Goal: Task Accomplishment & Management: Manage account settings

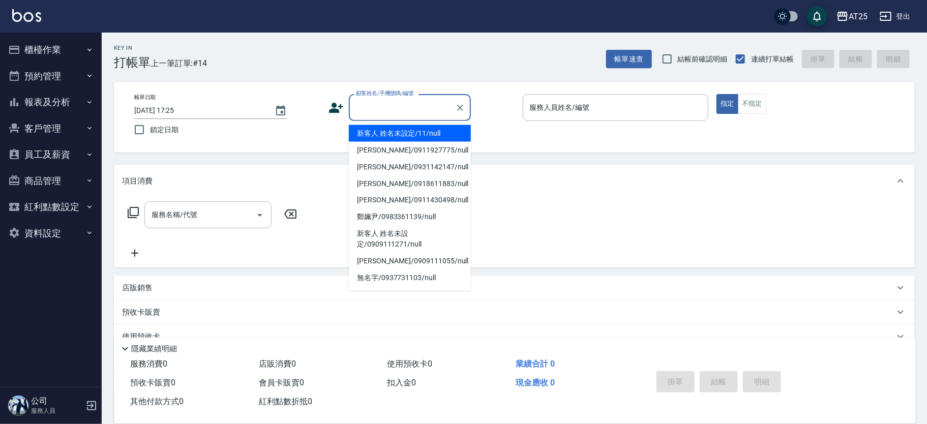
click at [432, 137] on li "新客人 姓名未設定/11/null" at bounding box center [410, 133] width 122 height 17
type input "新客人 姓名未設定/11/null"
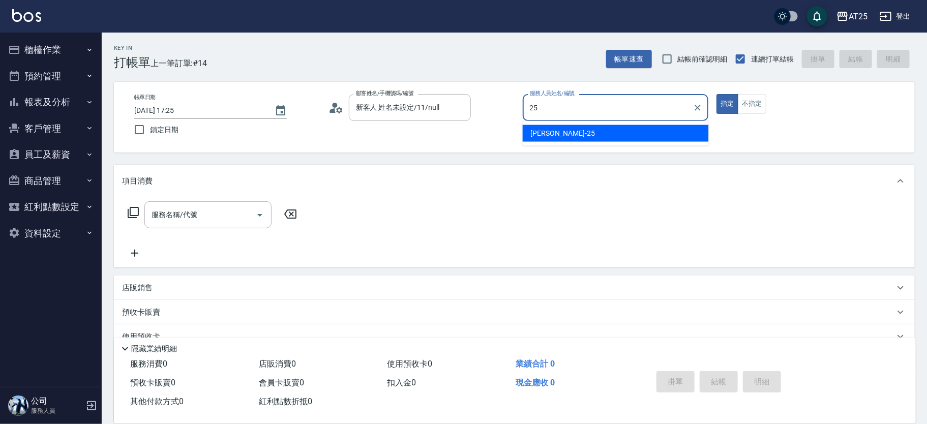
type input "Evan-25"
type button "true"
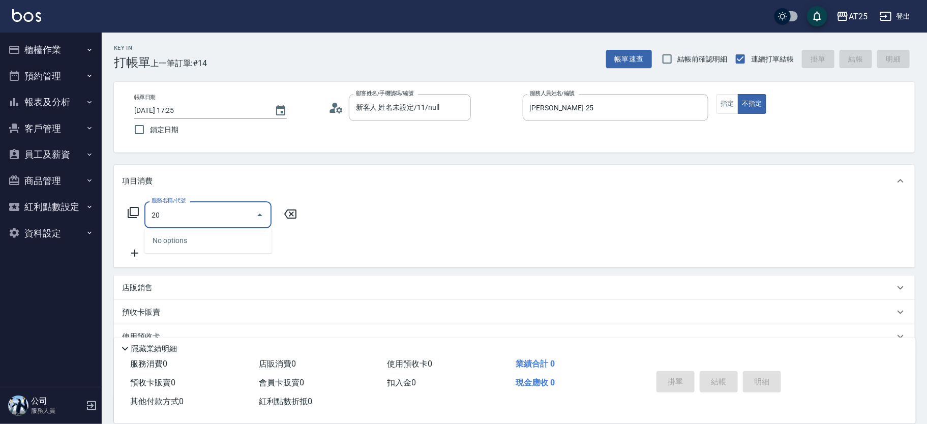
type input "201"
type input "30"
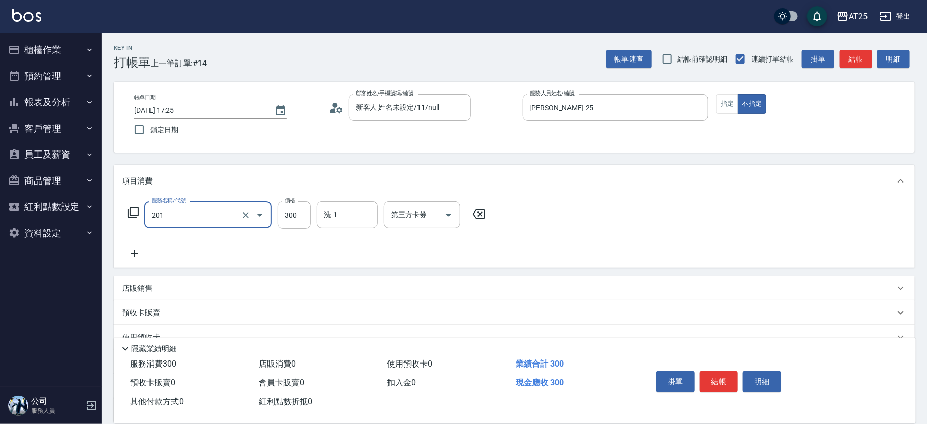
type input "洗髮(201)"
type input "0"
type input "40"
type input "400"
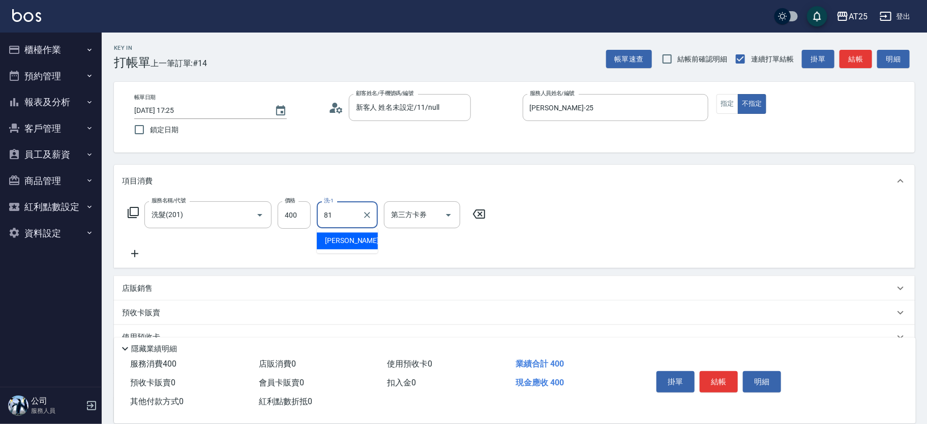
type input "小伶-81"
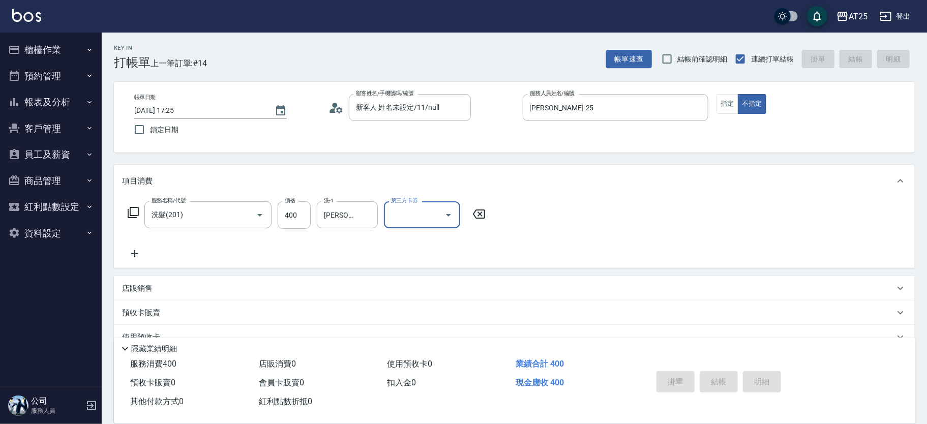
type input "2025/08/13 18:22"
type input "0"
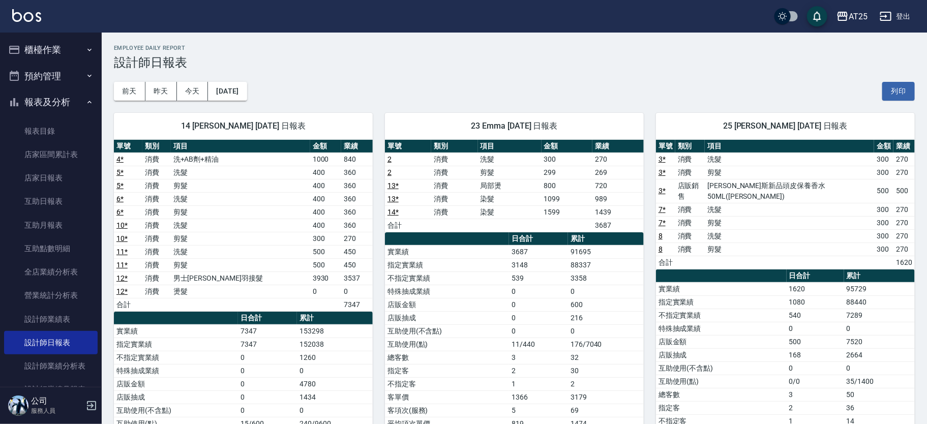
click at [517, 50] on h2 "Employee Daily Report" at bounding box center [514, 48] width 801 height 7
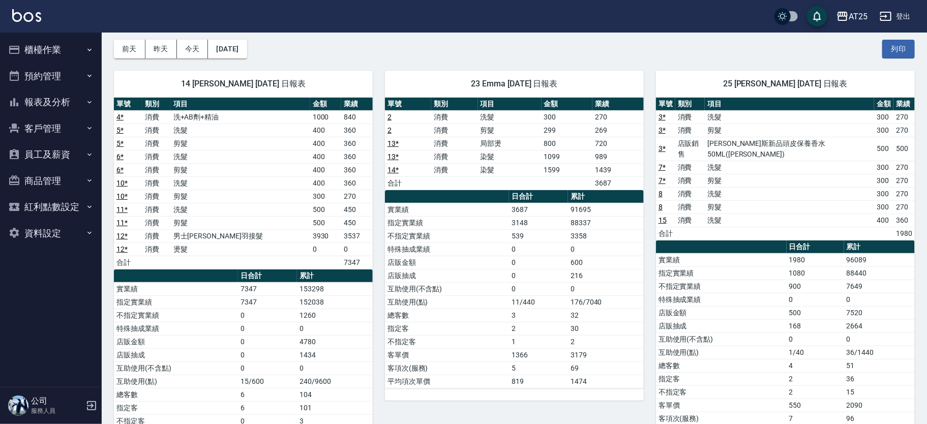
scroll to position [64, 0]
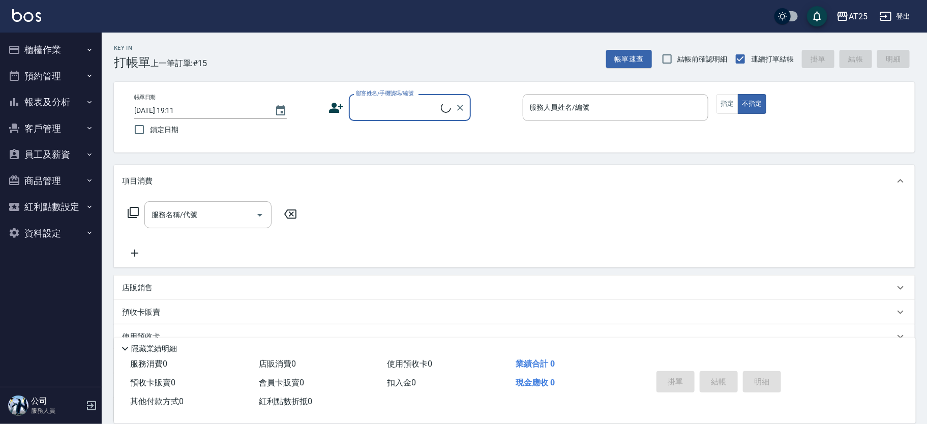
click at [412, 109] on input "顧客姓名/手機號碼/編號" at bounding box center [397, 108] width 87 height 18
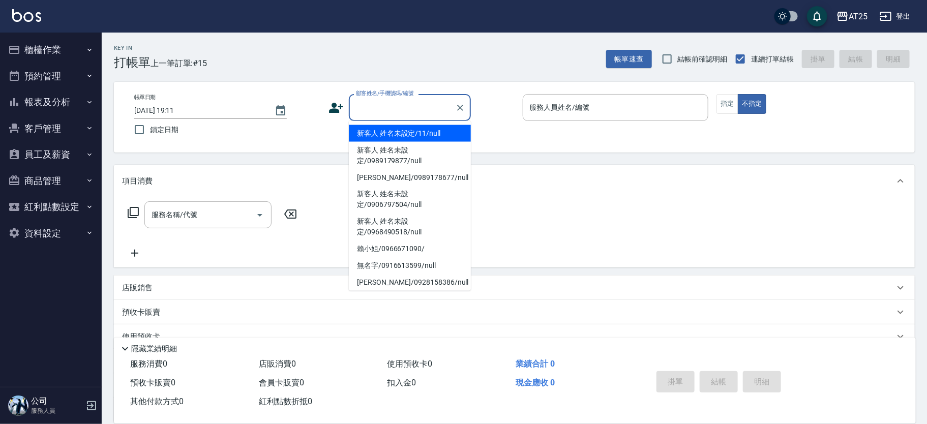
click at [416, 130] on li "新客人 姓名未設定/11/null" at bounding box center [410, 133] width 122 height 17
type input "新客人 姓名未設定/11/null"
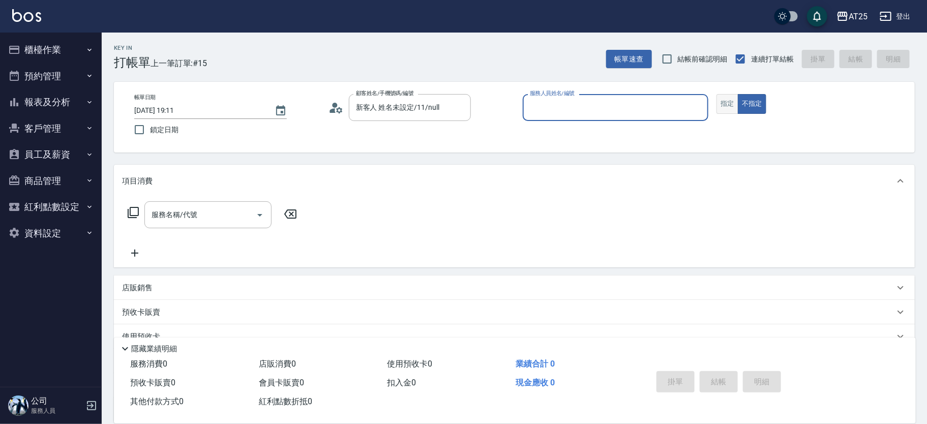
click at [732, 100] on button "指定" at bounding box center [728, 104] width 22 height 20
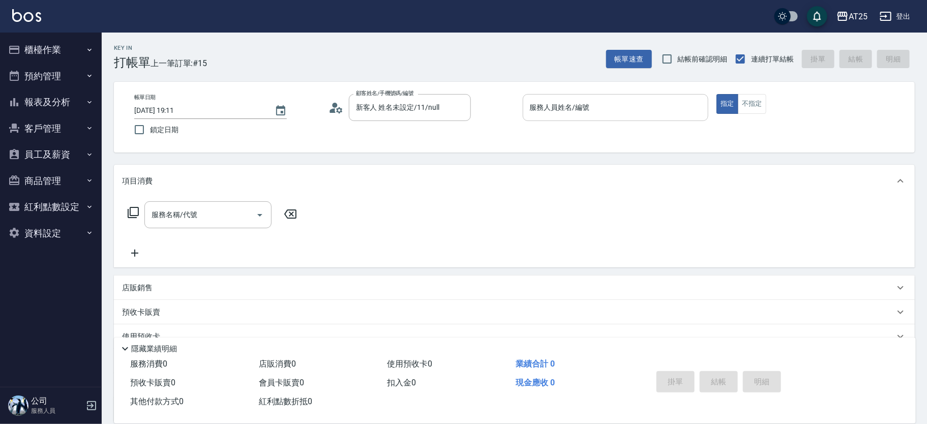
click at [624, 107] on input "服務人員姓名/編號" at bounding box center [615, 108] width 177 height 18
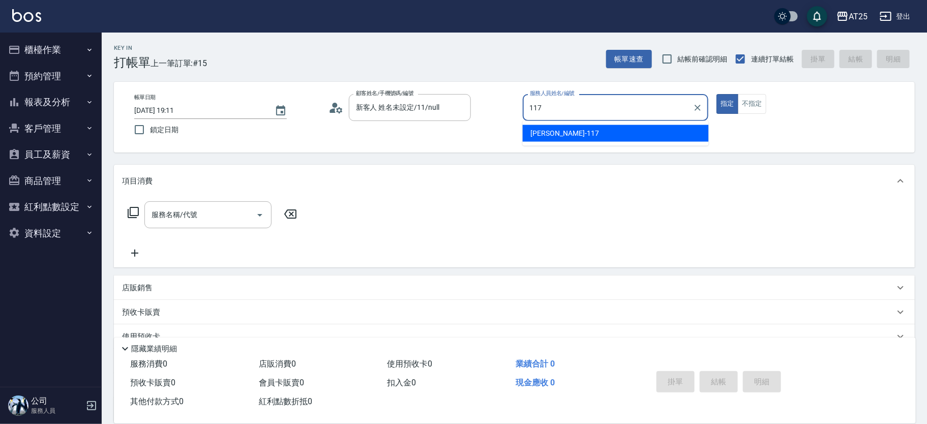
type input "小祐-117"
type button "true"
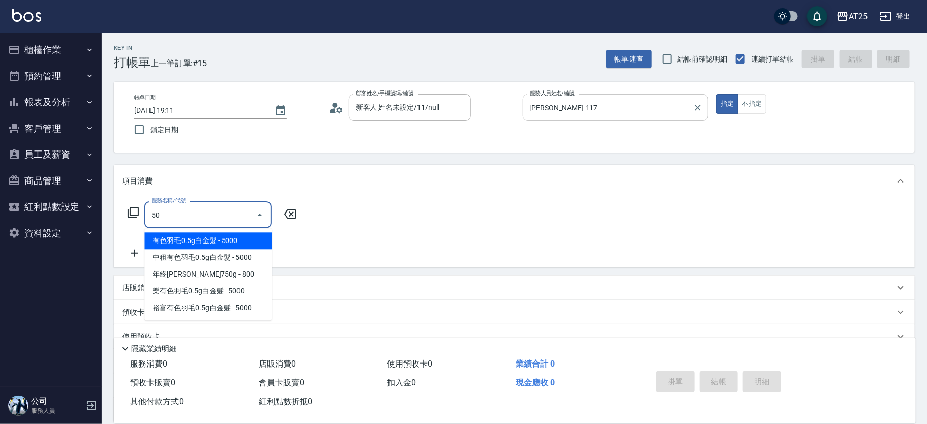
type input "501"
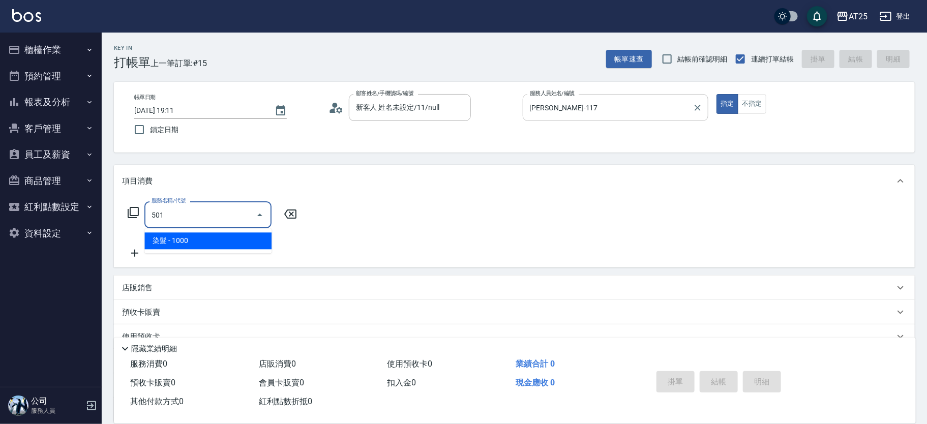
type input "100"
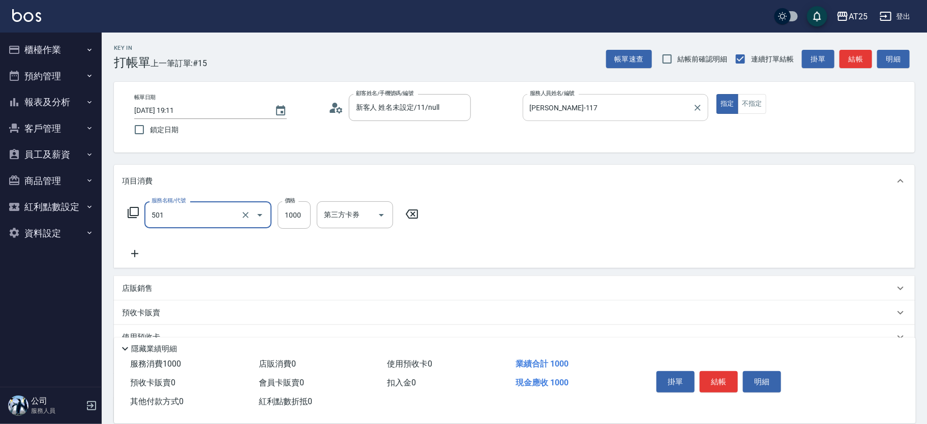
type input "染髮(501)"
type input "0"
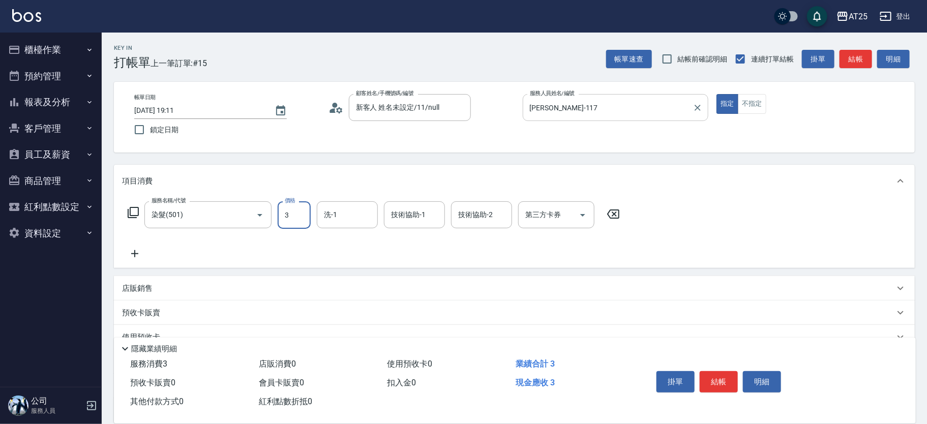
type input "36"
type input "30"
type input "3680"
type input "360"
type input "3680"
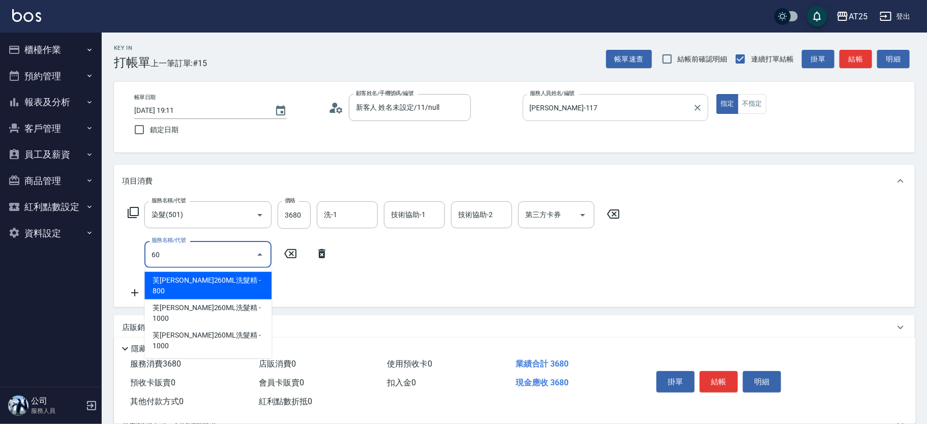
type input "601"
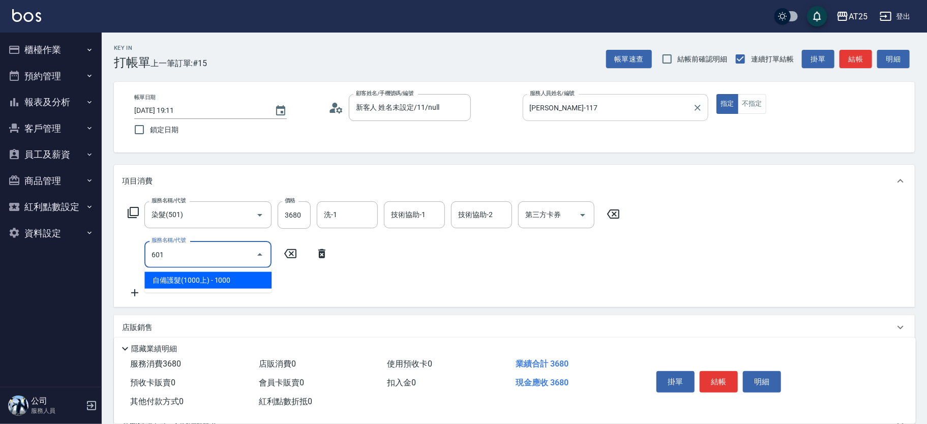
type input "460"
type input "自備護髮(1000上)(601)"
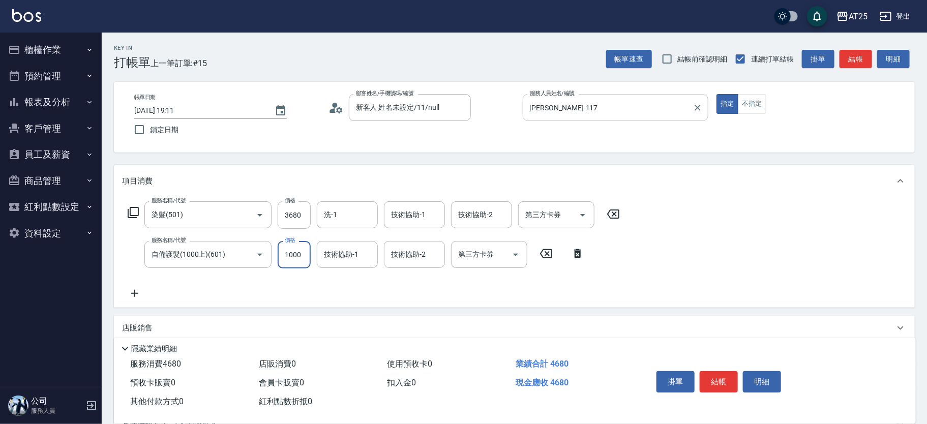
type input "360"
type input "15"
type input "380"
type input "150"
type input "510"
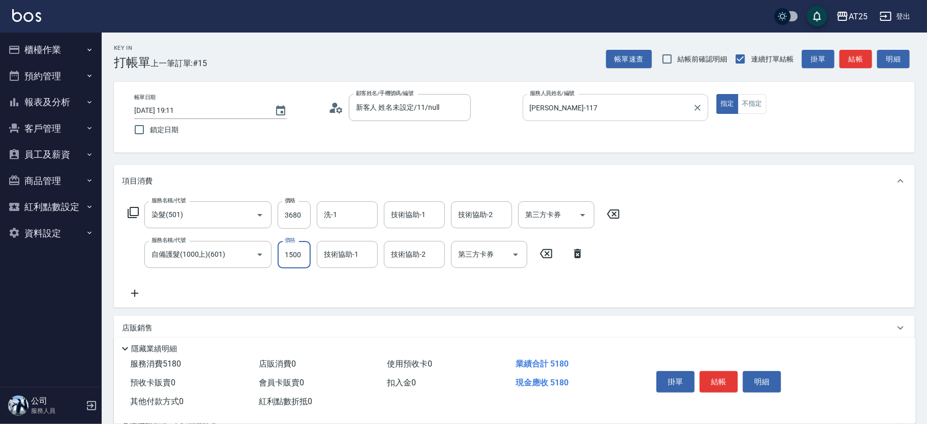
type input "1500"
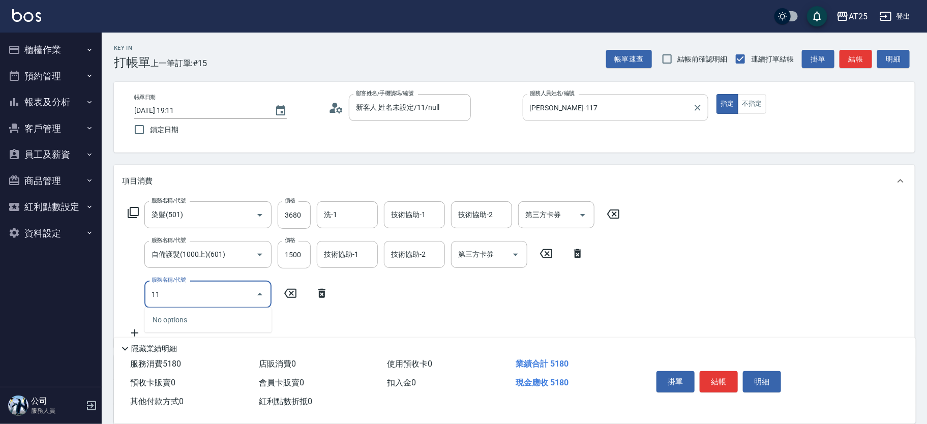
type input "114"
type input "810"
type input "自備敷膜(114)"
type input "510"
type input "80"
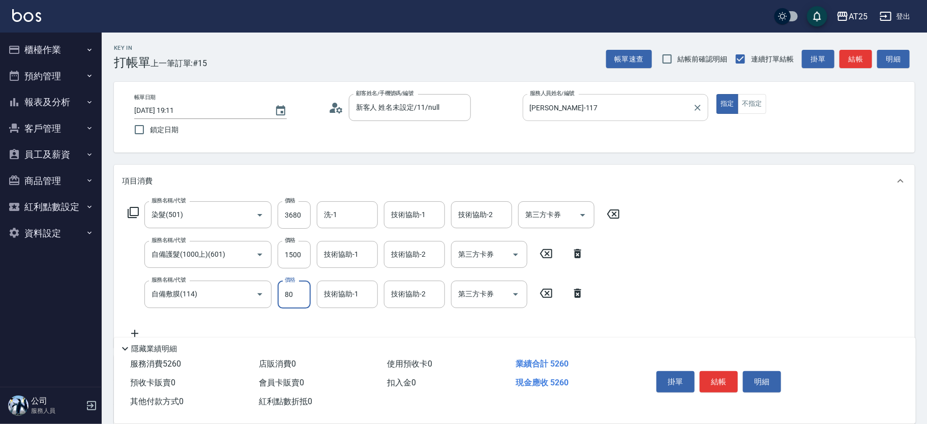
type input "590"
type input "800"
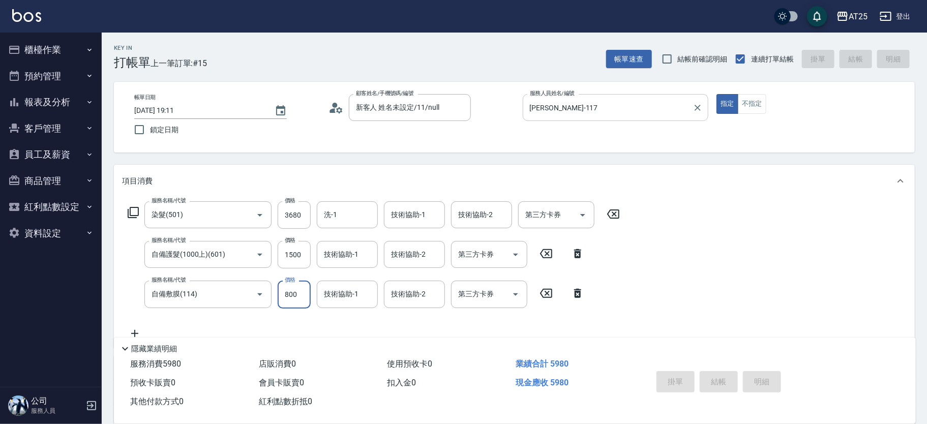
type input "0"
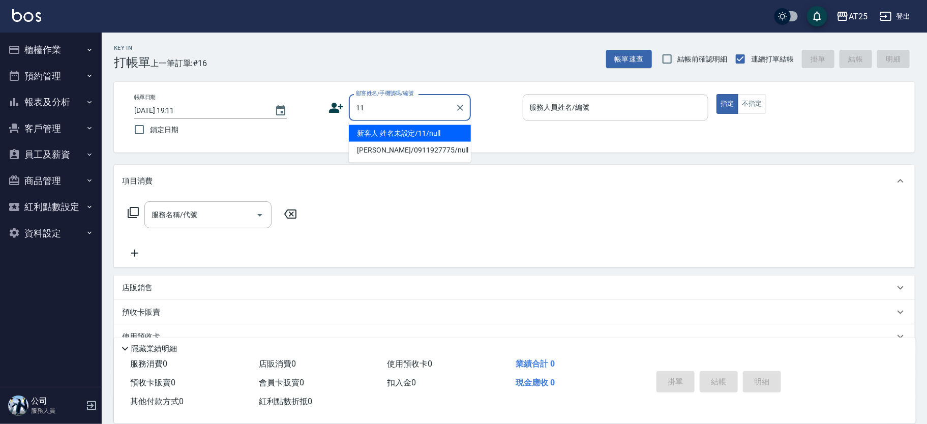
type input "新客人 姓名未設定/11/null"
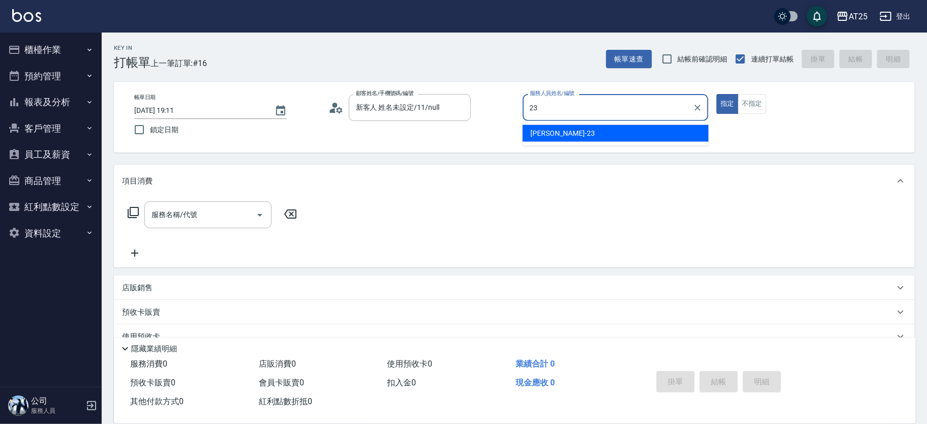
type input "Emma-23"
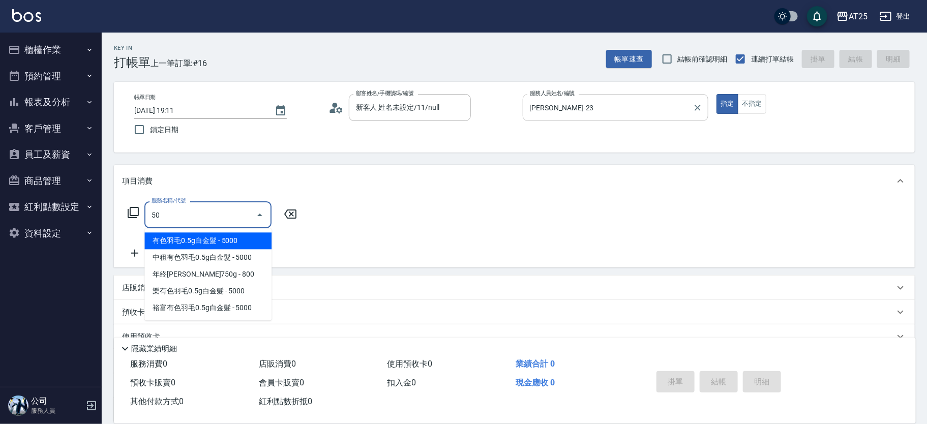
type input "501"
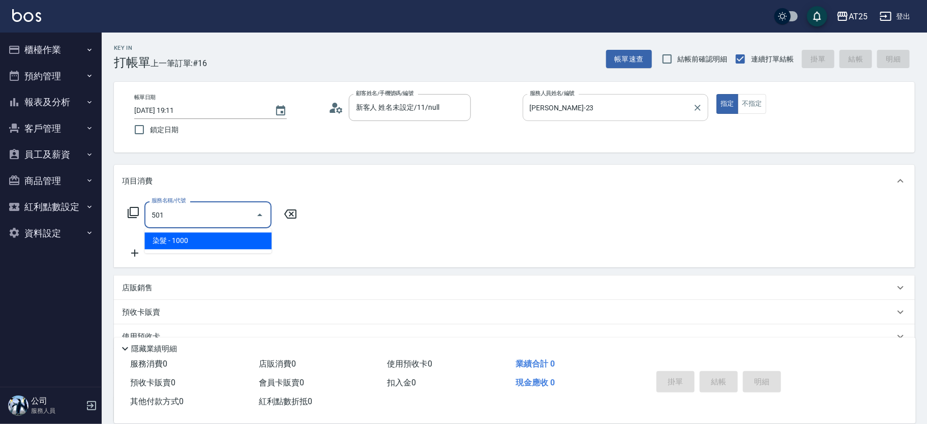
type input "100"
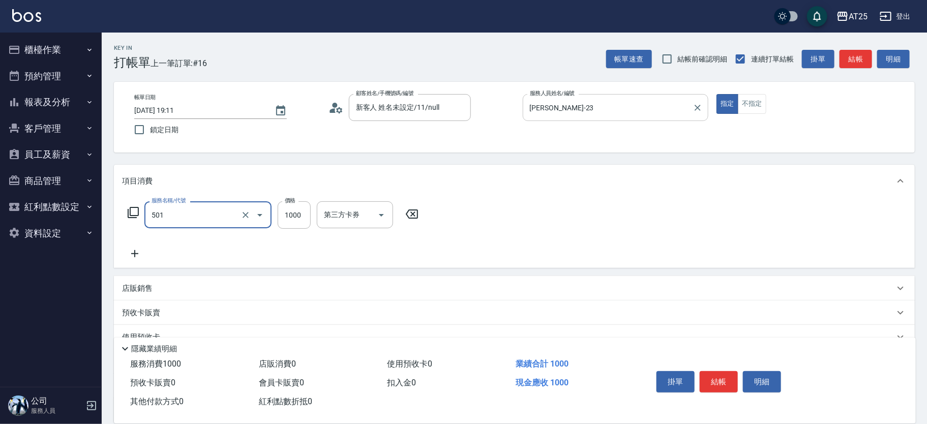
type input "染髮(501)"
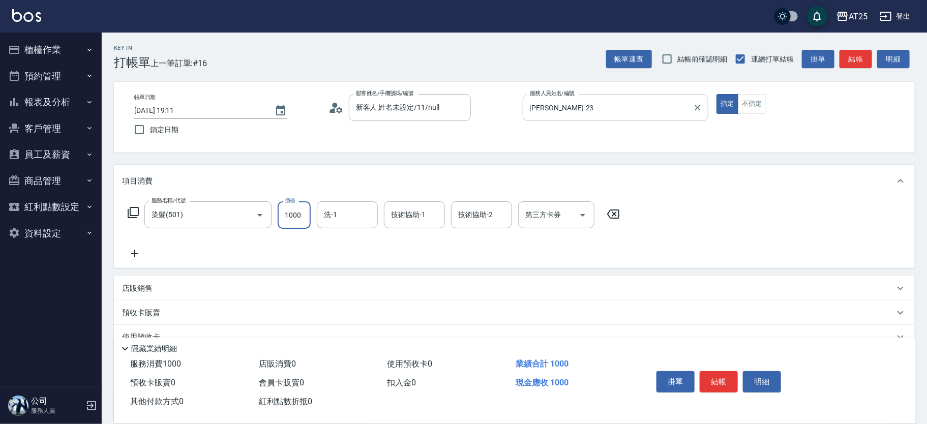
type input "0"
type input "20"
type input "200"
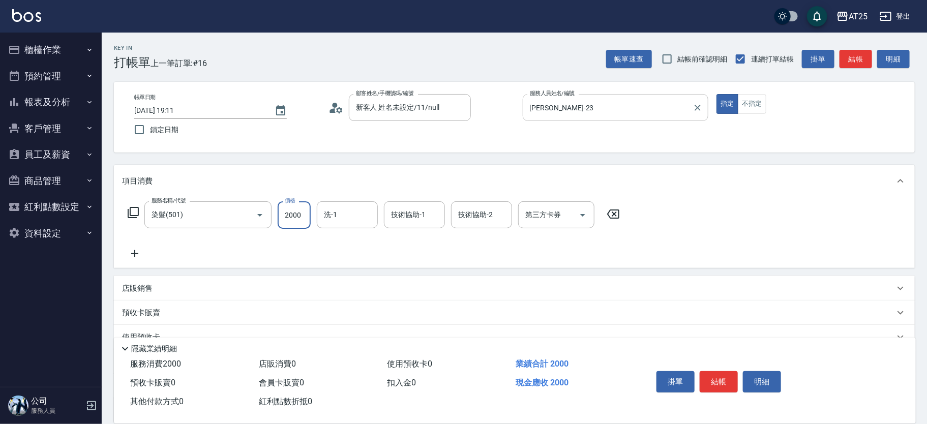
type input "2000"
type input "游惠文-61"
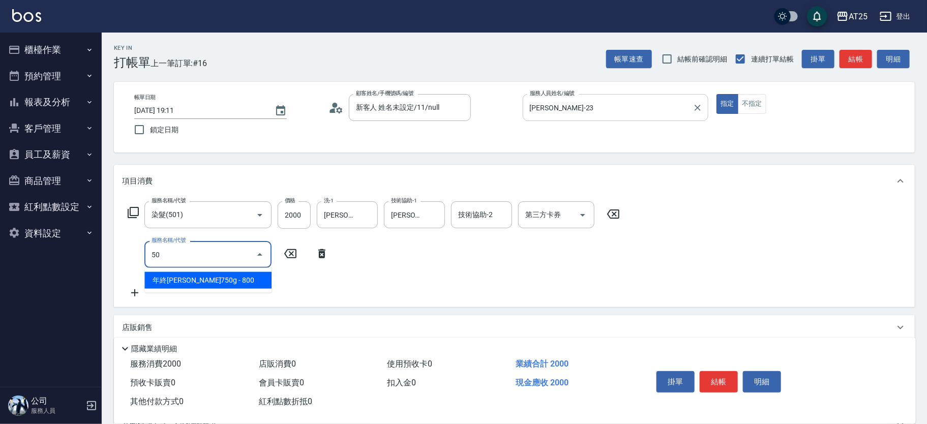
type input "502"
type input "250"
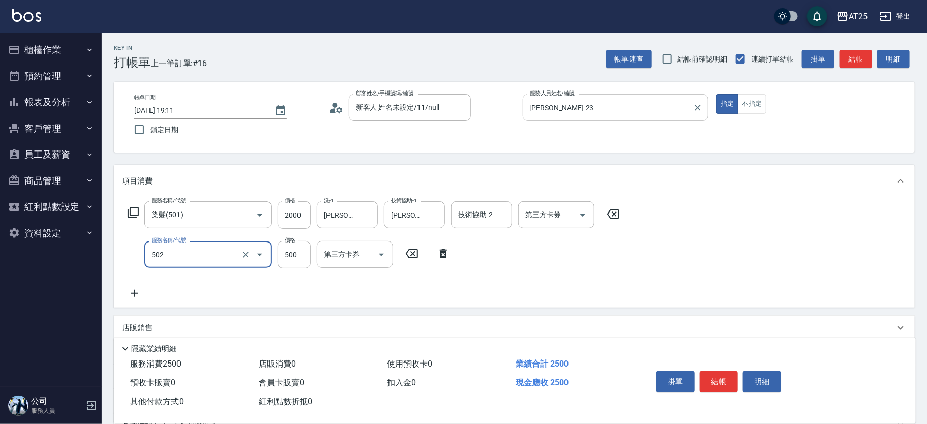
type input "漂髮(502)"
type input "200"
type input "0"
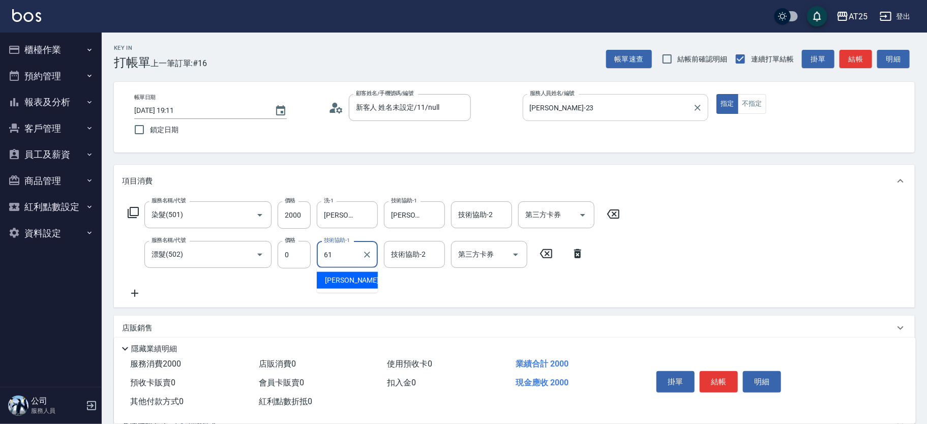
type input "游惠文-61"
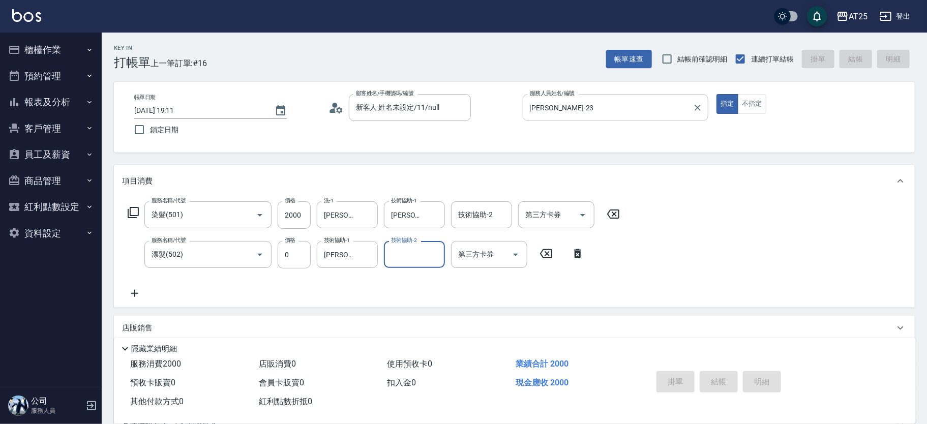
type input "0"
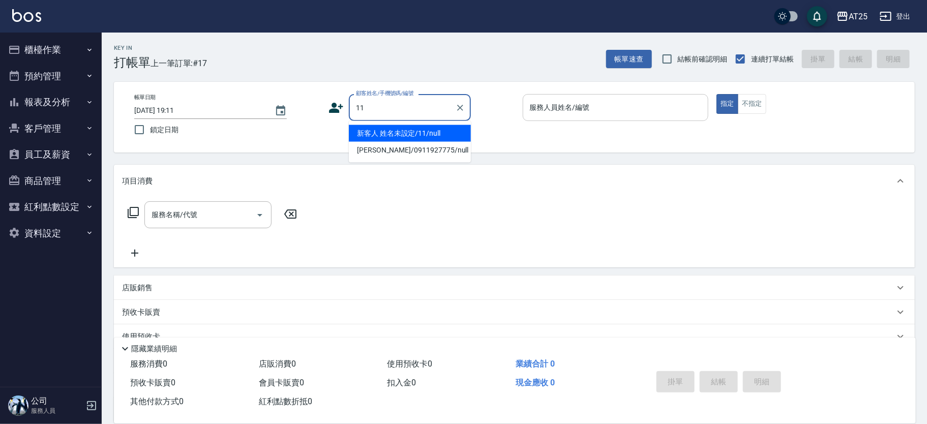
type input "新客人 姓名未設定/11/null"
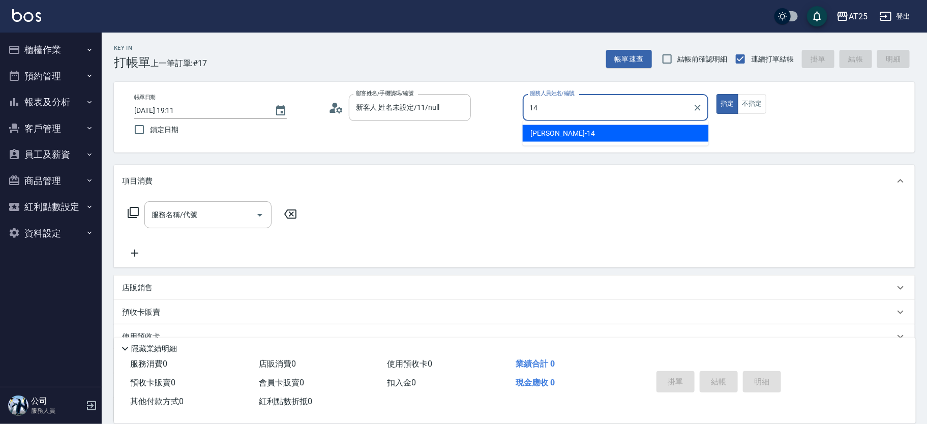
type input "Ken-14"
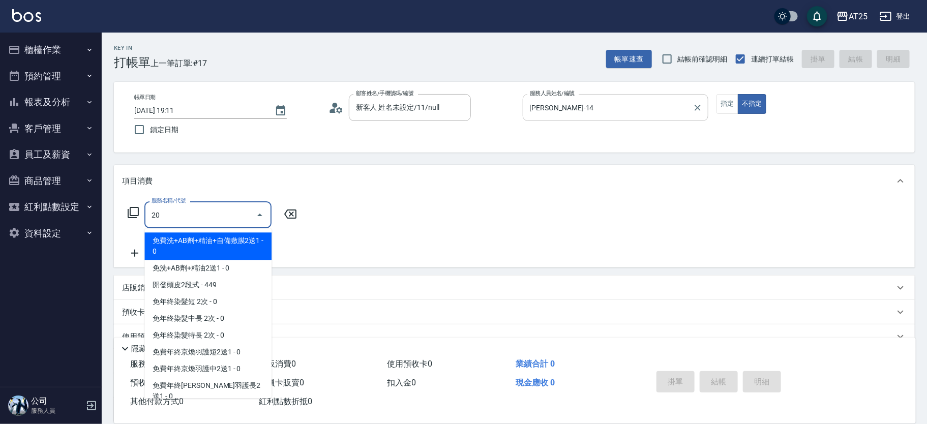
type input "201"
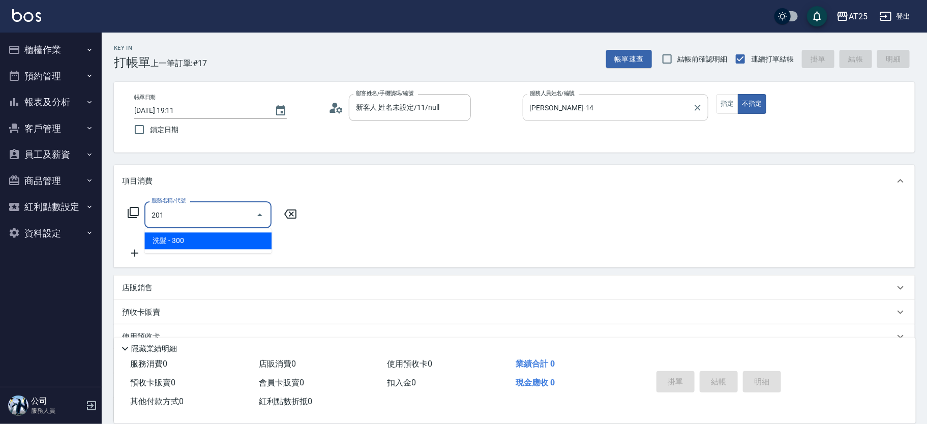
type input "30"
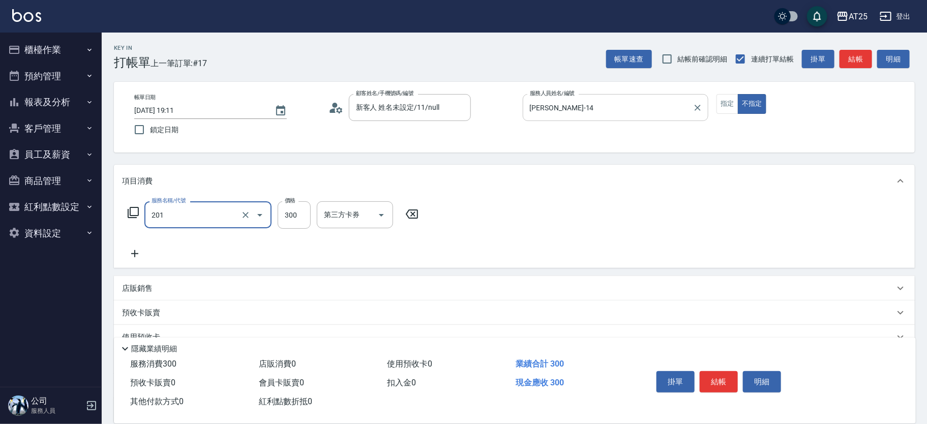
type input "洗髮(201)"
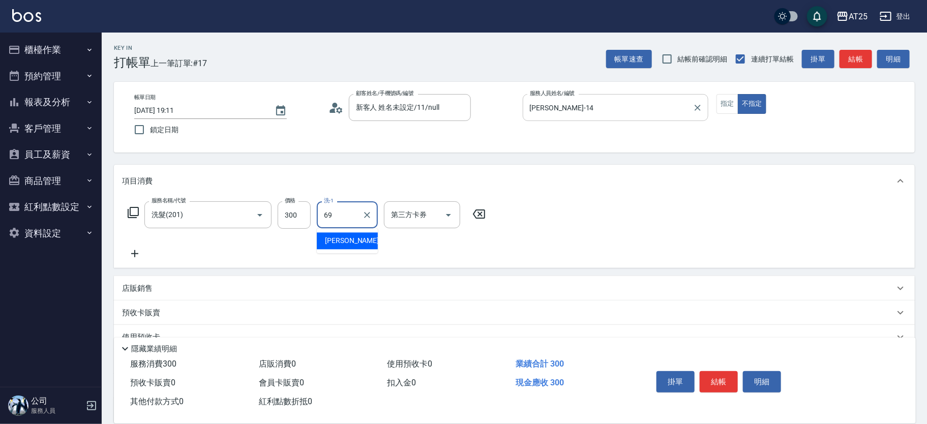
type input "小恩-69"
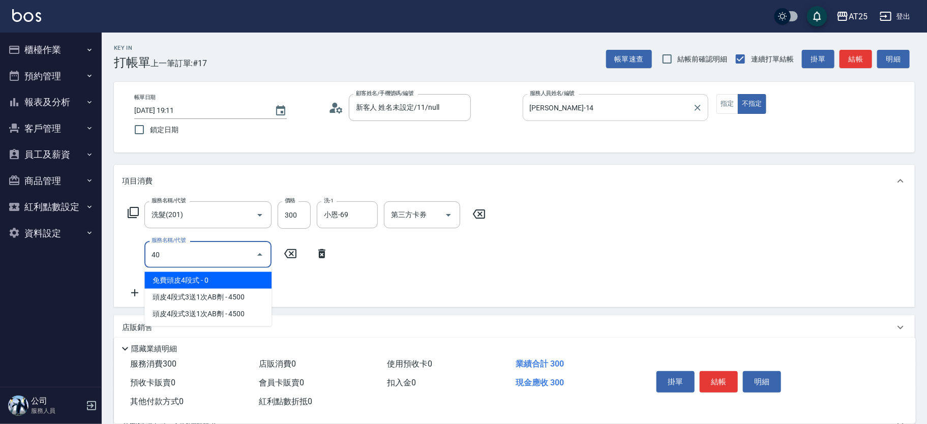
type input "401"
type input "60"
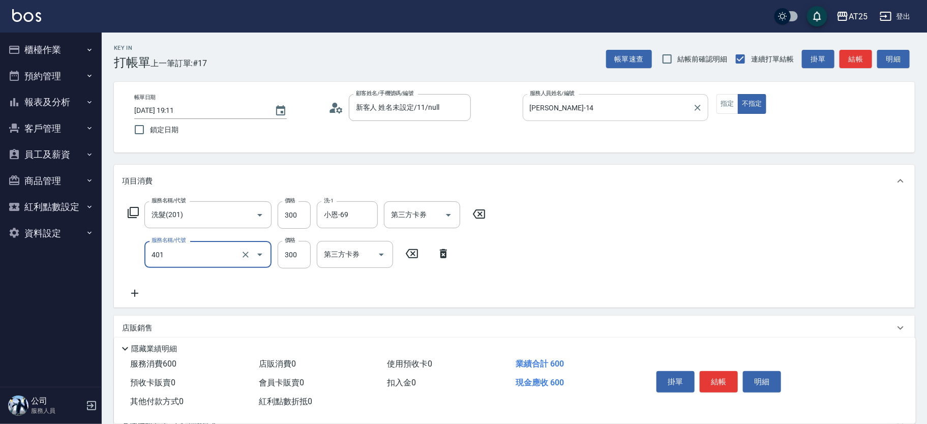
type input "剪髮(401)"
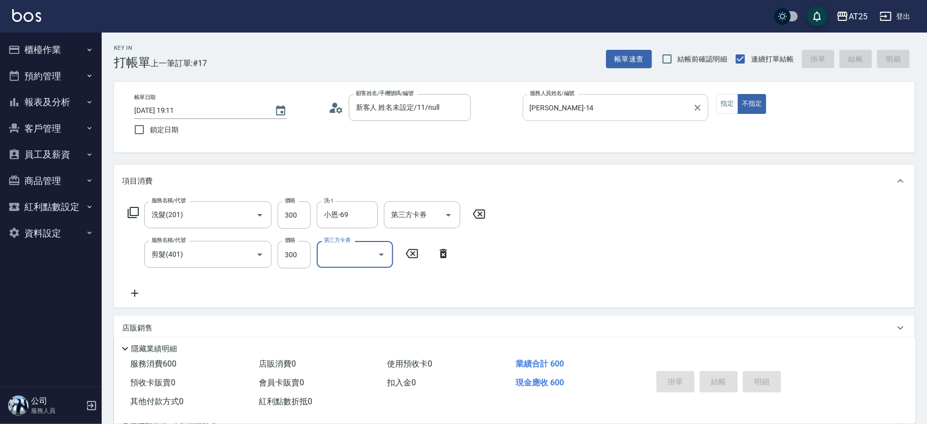
type input "2025/08/13 19:12"
type input "0"
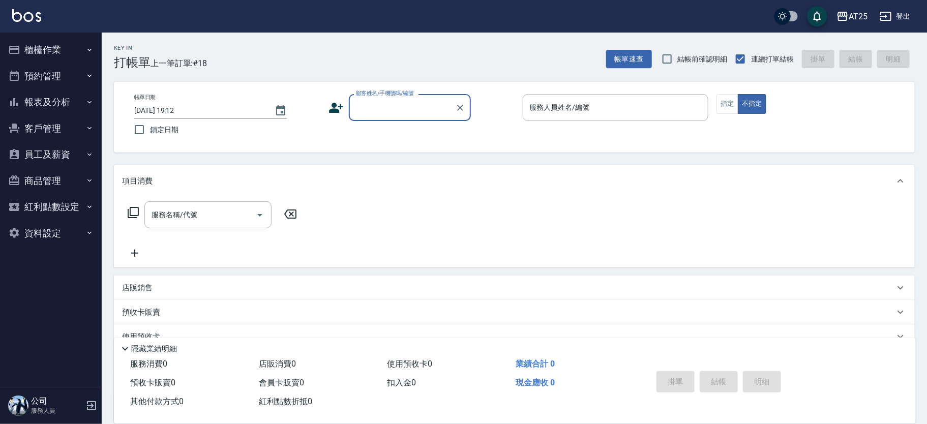
click at [378, 109] on input "顧客姓名/手機號碼/編號" at bounding box center [403, 108] width 98 height 18
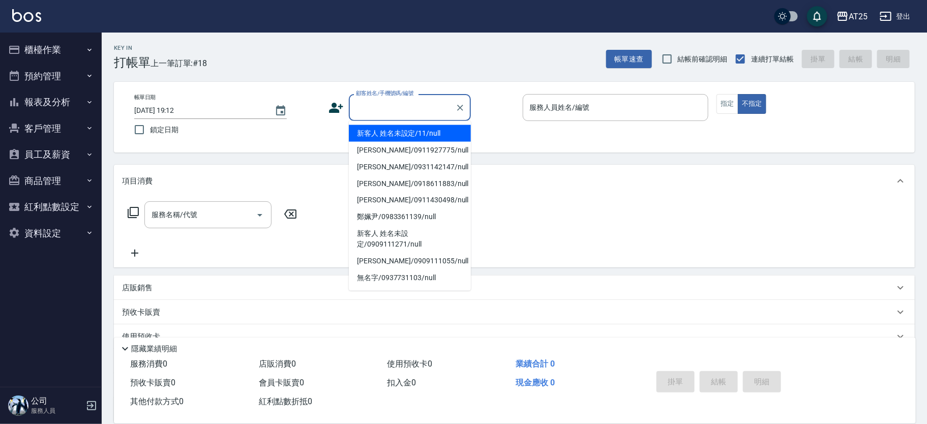
click at [432, 132] on li "新客人 姓名未設定/11/null" at bounding box center [410, 133] width 122 height 17
type input "新客人 姓名未設定/11/null"
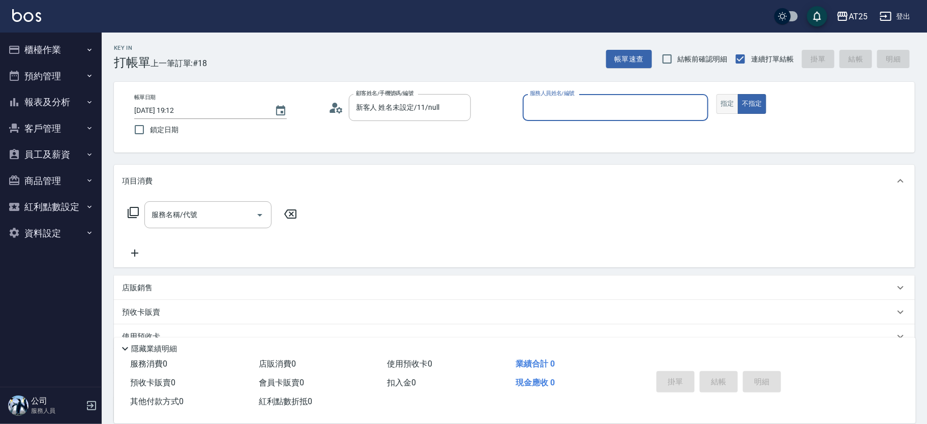
click at [731, 108] on button "指定" at bounding box center [728, 104] width 22 height 20
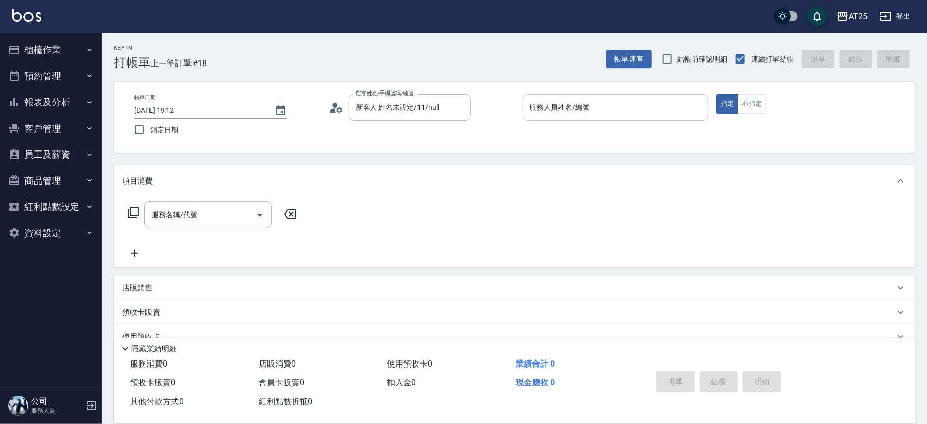
click at [588, 107] on input "服務人員姓名/編號" at bounding box center [615, 108] width 177 height 18
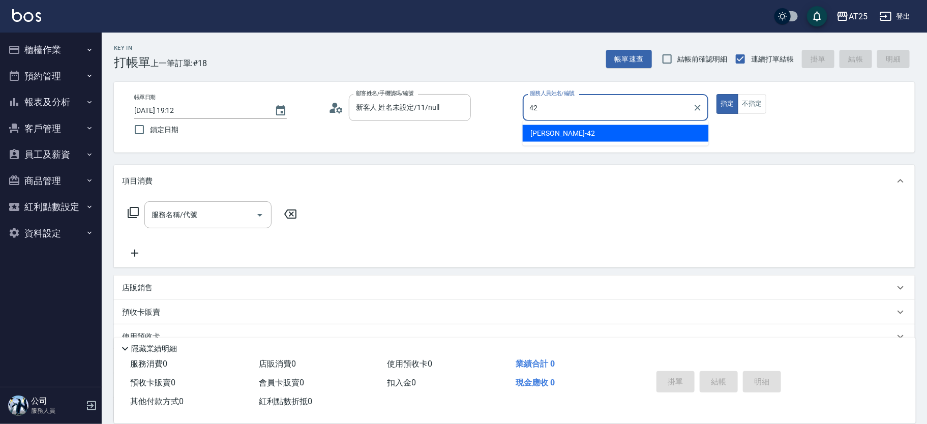
type input "韓Han-42"
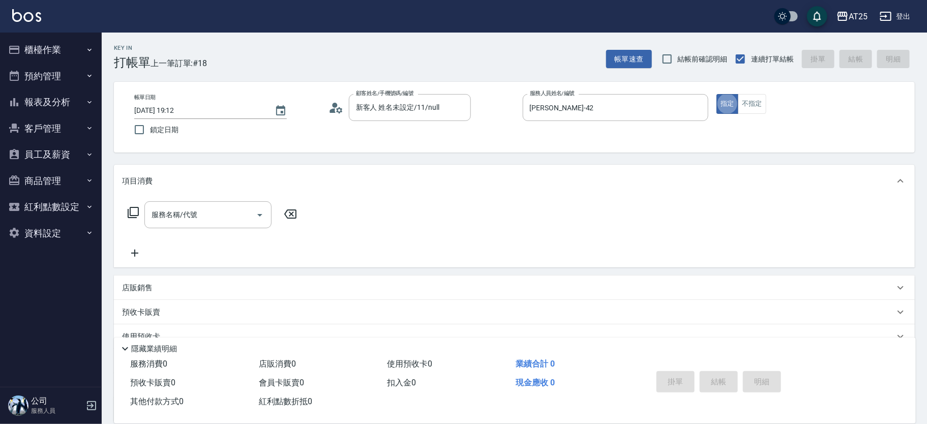
click at [137, 218] on icon at bounding box center [133, 213] width 12 height 12
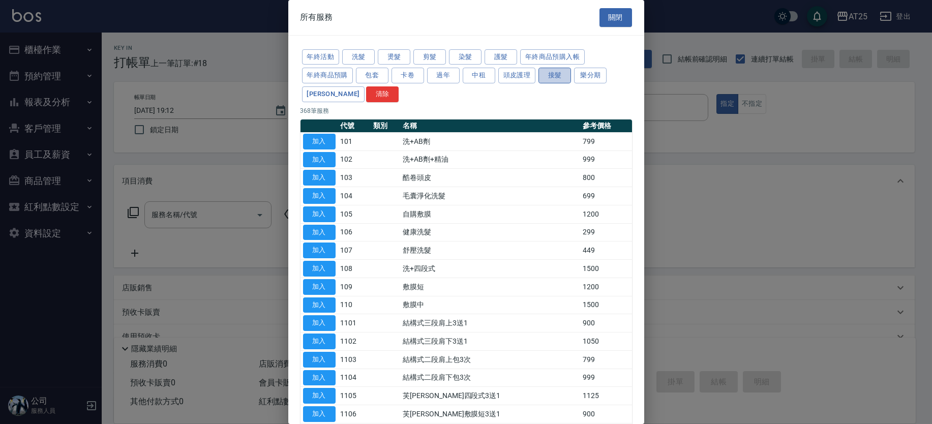
click at [554, 72] on button "接髮" at bounding box center [555, 76] width 33 height 16
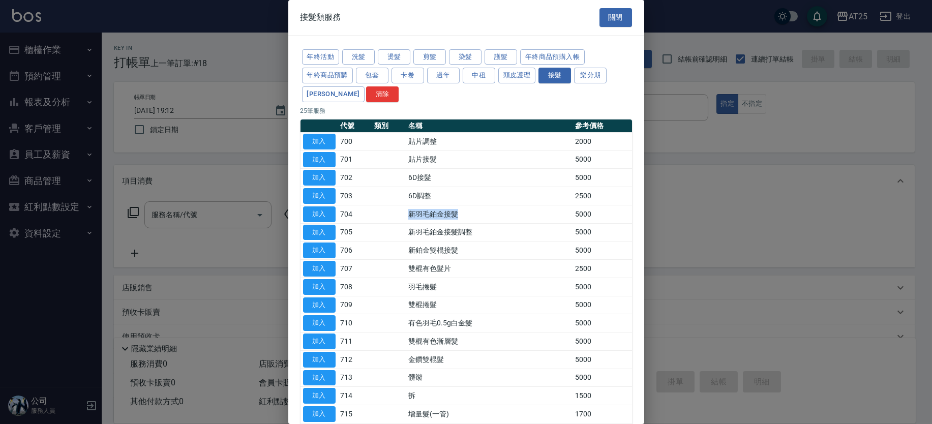
drag, startPoint x: 406, startPoint y: 217, endPoint x: 494, endPoint y: 217, distance: 88.0
click at [494, 217] on tr "加入 704 新羽毛鉑金接髮 5000" at bounding box center [467, 214] width 332 height 18
click at [312, 217] on button "加入" at bounding box center [319, 215] width 33 height 16
type input "新羽毛鉑金接髮(704)"
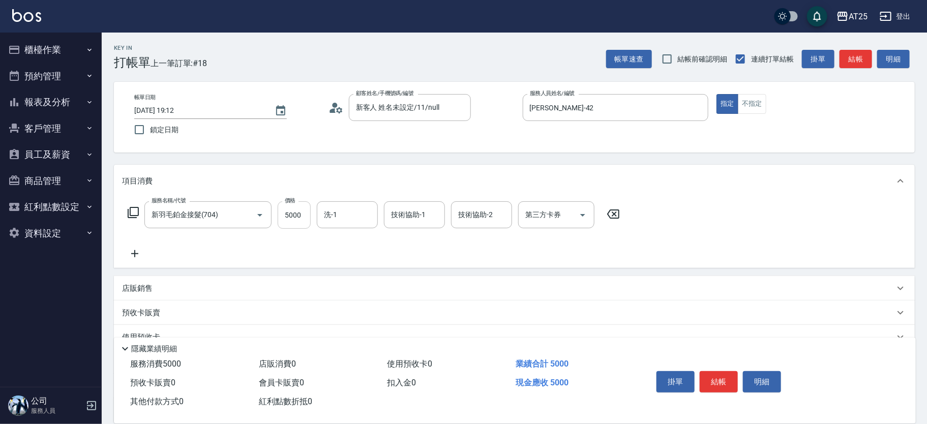
click at [298, 217] on input "5000" at bounding box center [294, 214] width 33 height 27
type input "0"
type input "14"
type input "10"
type input "144"
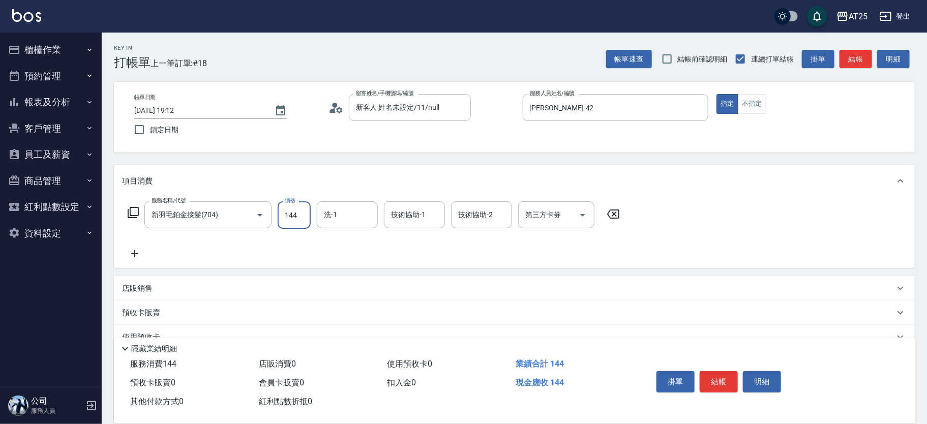
type input "140"
type input "1442"
type input "1440"
type input "14420"
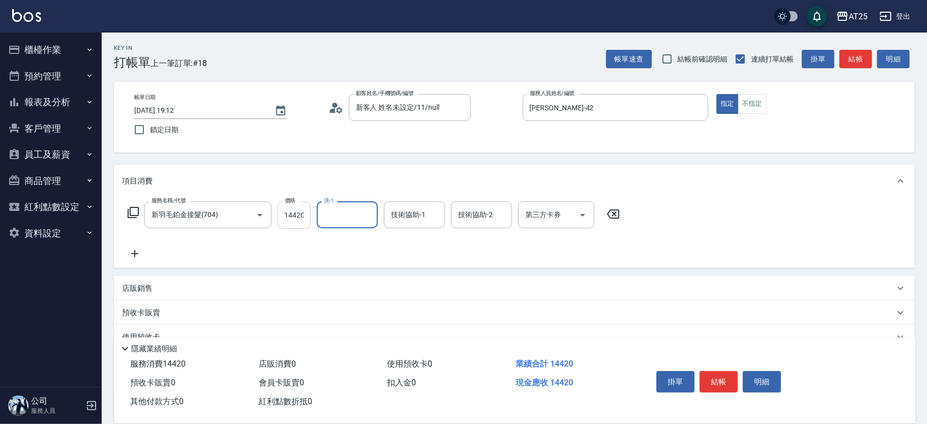
scroll to position [0, 0]
type input "小u-77"
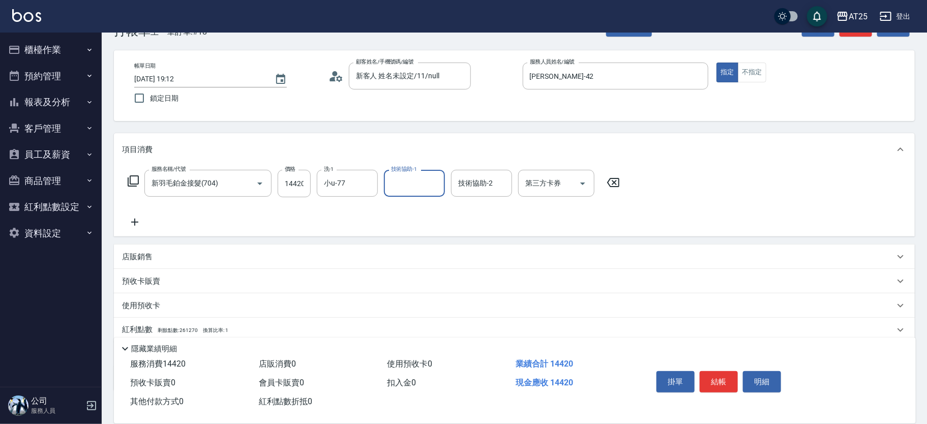
scroll to position [32, 0]
click at [180, 257] on div "店販銷售" at bounding box center [508, 256] width 773 height 11
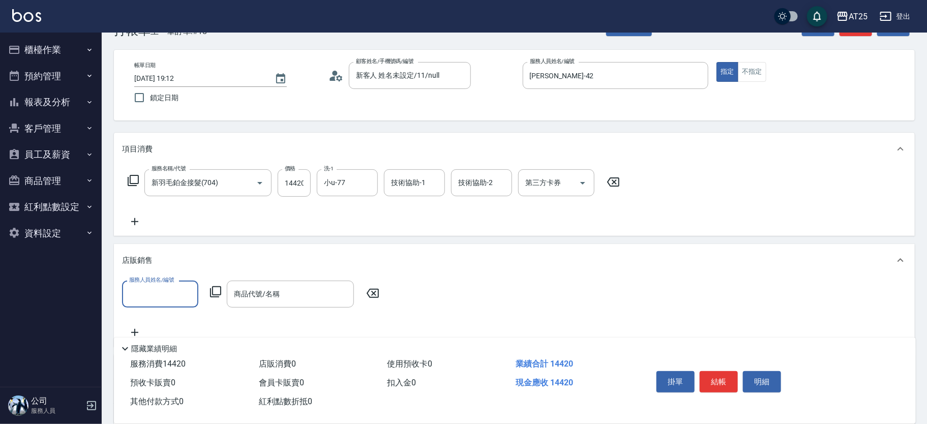
scroll to position [0, 0]
type input "韓Han-42"
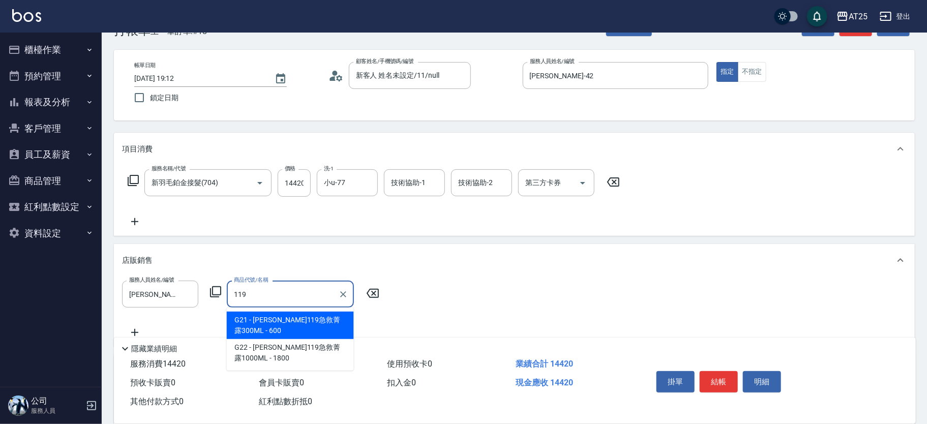
drag, startPoint x: 276, startPoint y: 322, endPoint x: 327, endPoint y: 312, distance: 51.3
click at [276, 322] on span "G21 - 里歐119急救菁露300ML - 600" at bounding box center [290, 325] width 127 height 27
type input "里歐119急救菁露300ML"
type input "1500"
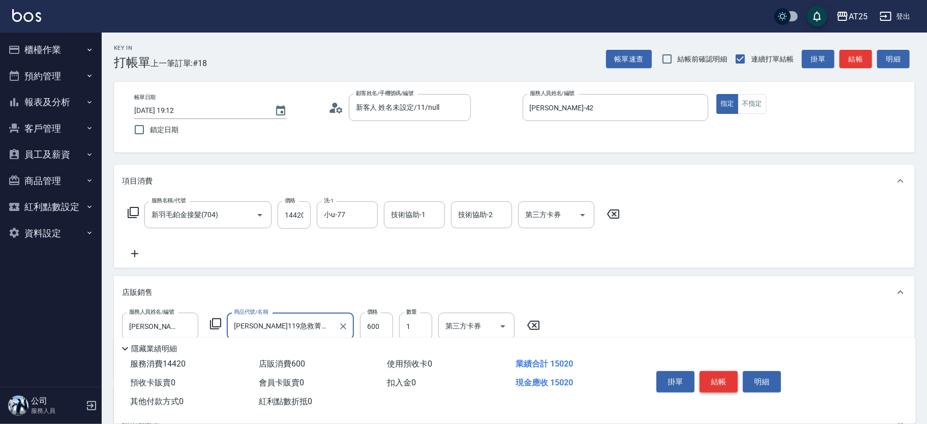
type input "里歐119急救菁露300ML"
click at [715, 380] on button "結帳" at bounding box center [719, 381] width 38 height 21
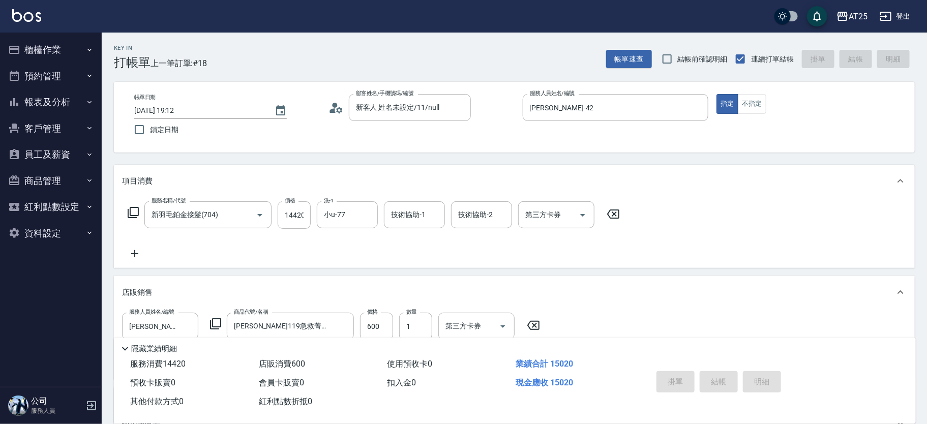
type input "2025/08/13 19:13"
type input "0"
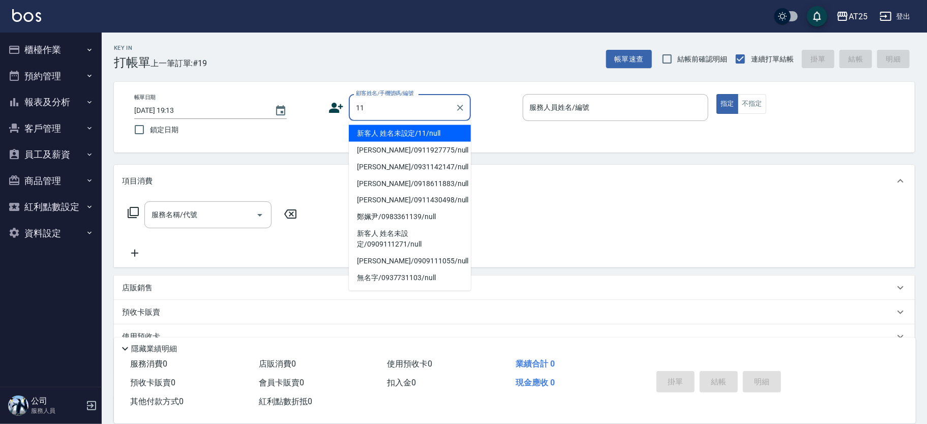
type input "新客人 姓名未設定/11/null"
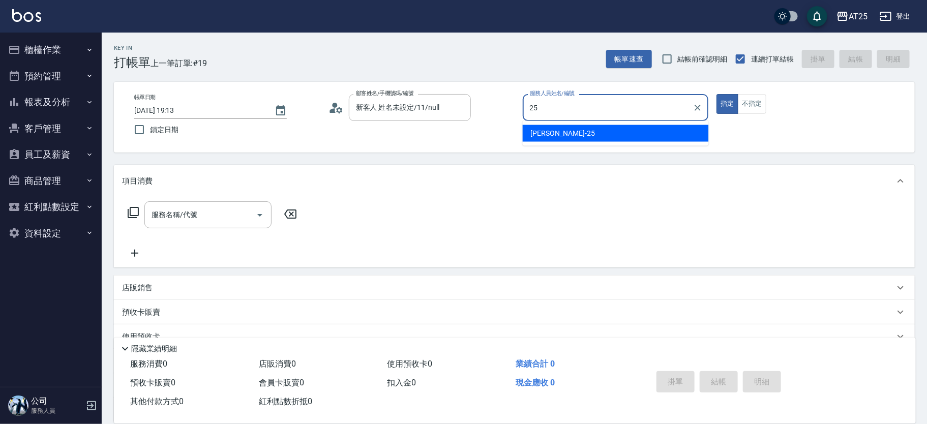
type input "Evan-25"
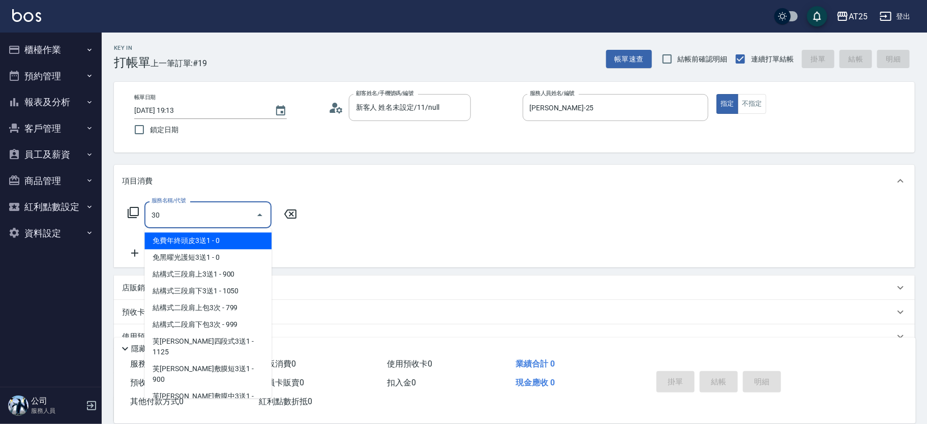
type input "306"
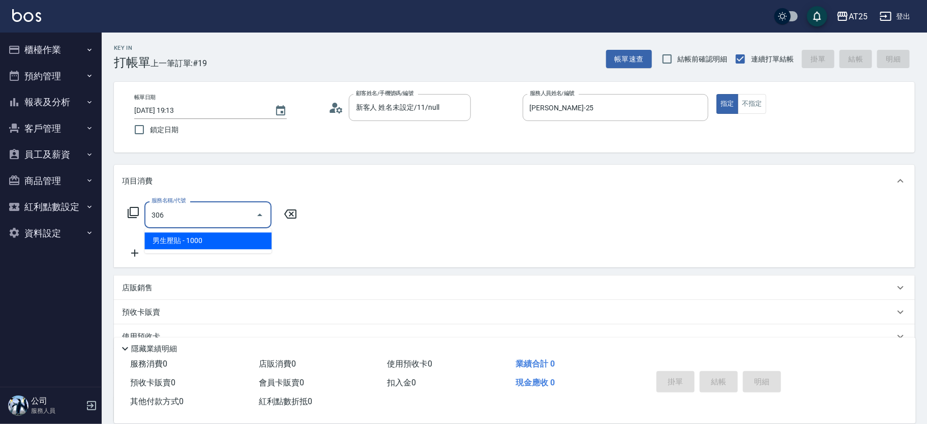
type input "100"
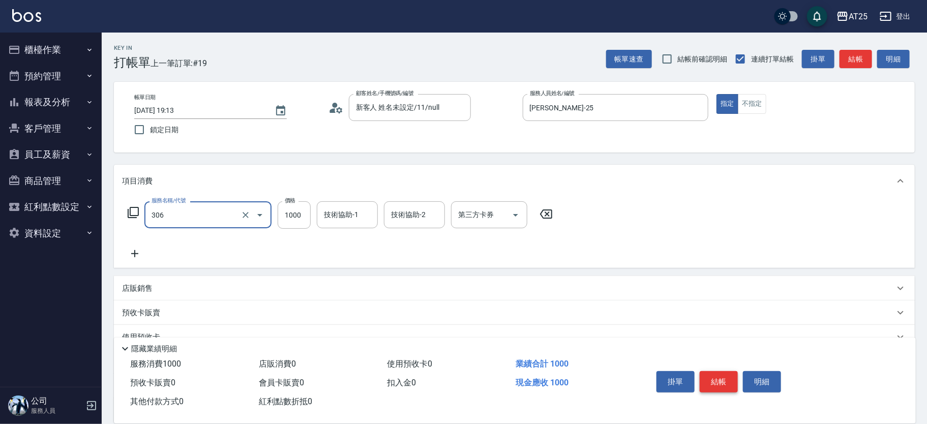
type input "男生壓貼(306)"
type input "0"
type input "16"
type input "10"
type input "160"
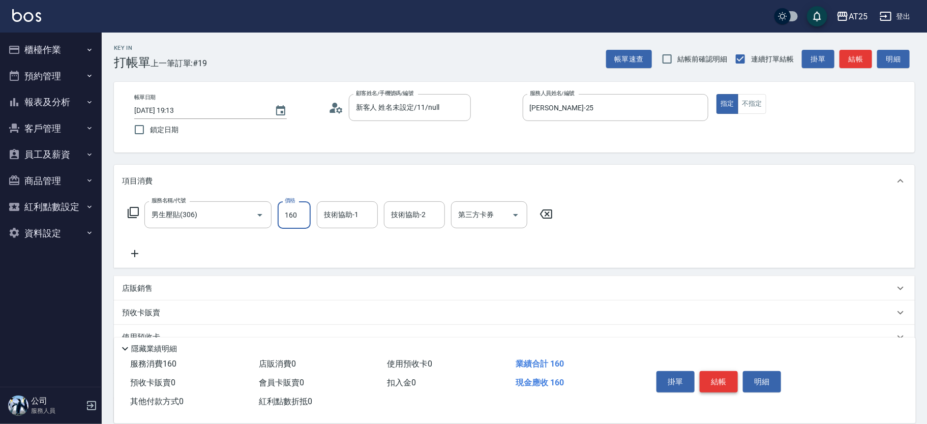
type input "160"
type input "1600"
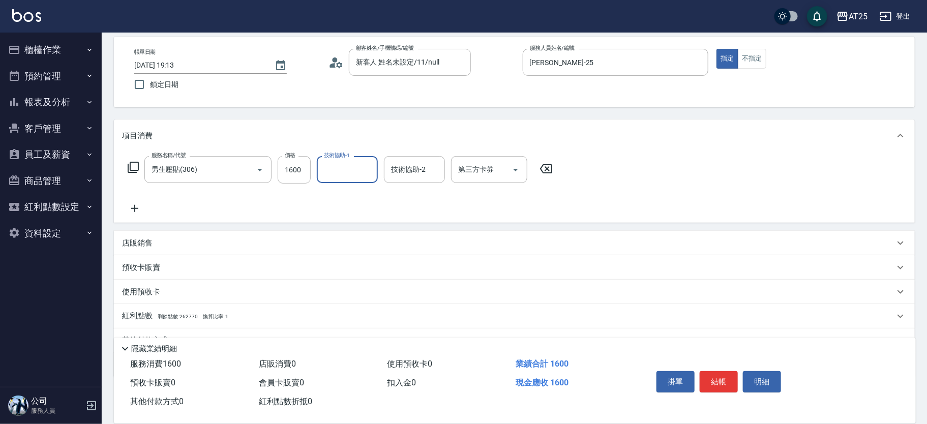
click at [201, 238] on div "店販銷售" at bounding box center [508, 243] width 773 height 11
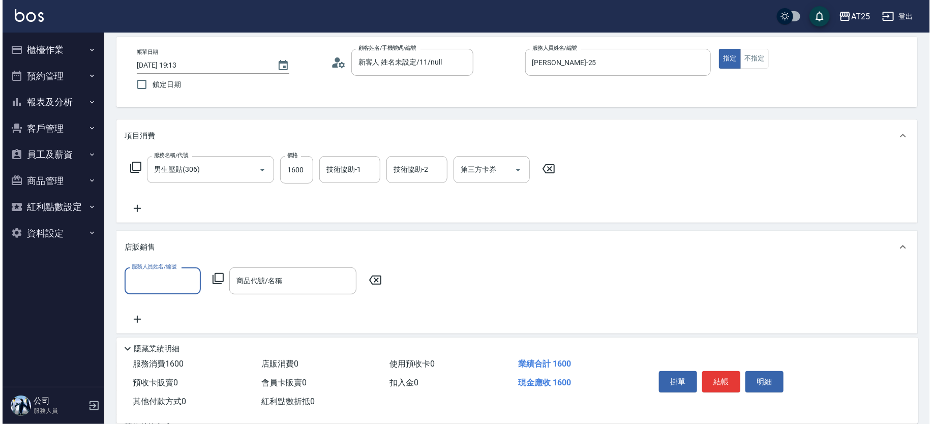
scroll to position [0, 0]
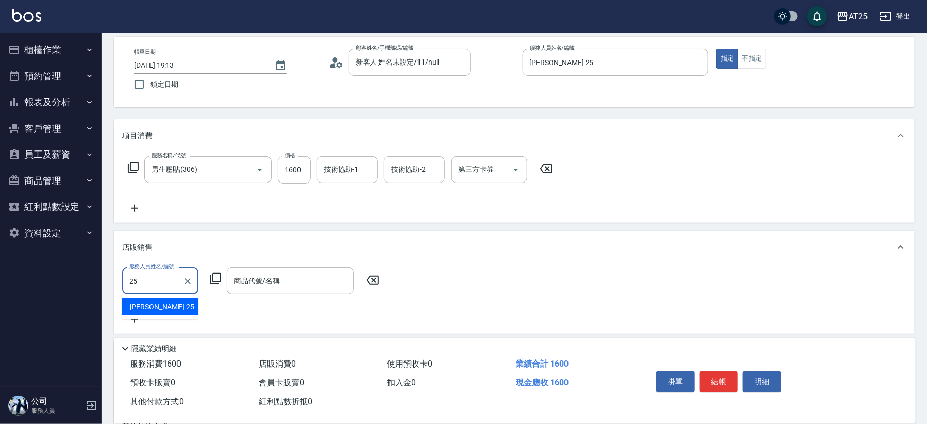
type input "Evan-25"
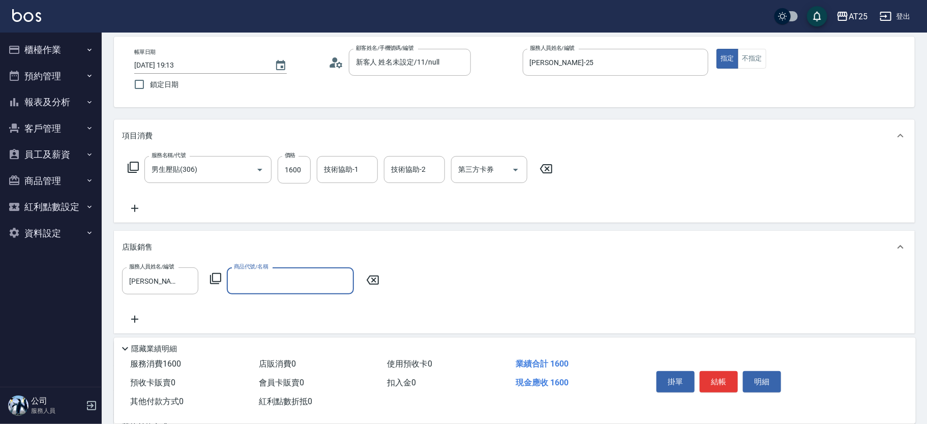
click at [218, 279] on icon at bounding box center [216, 279] width 12 height 12
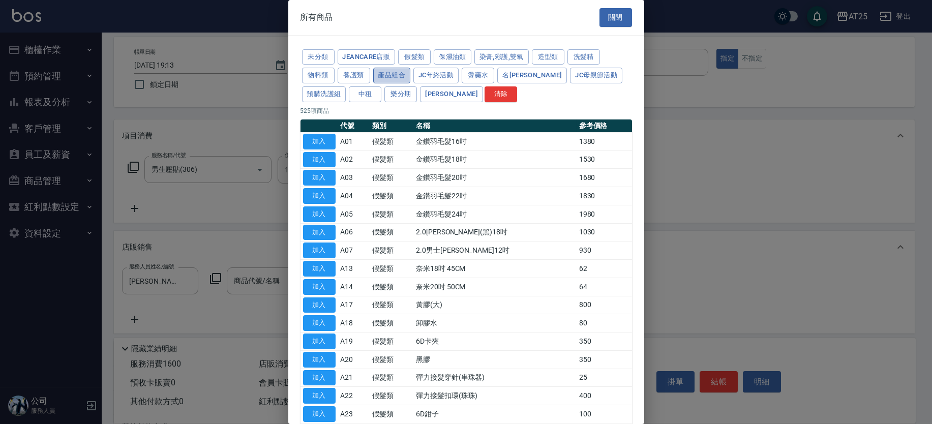
click at [384, 71] on button "產品組合" at bounding box center [392, 76] width 38 height 16
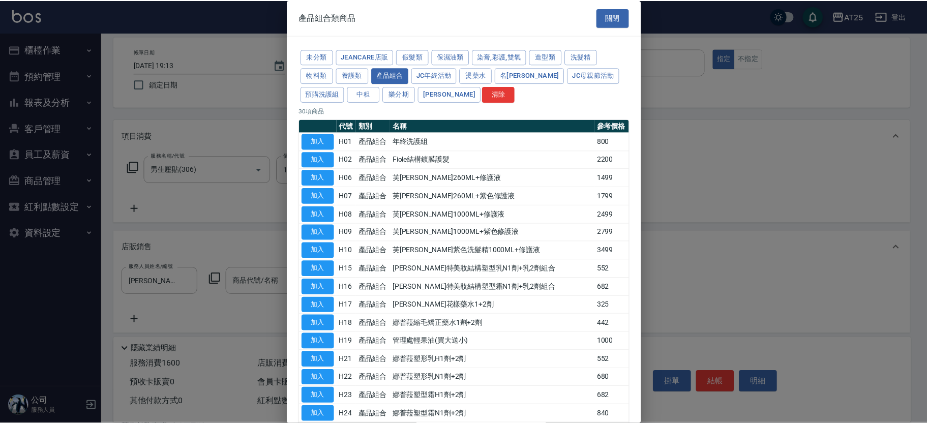
scroll to position [308, 0]
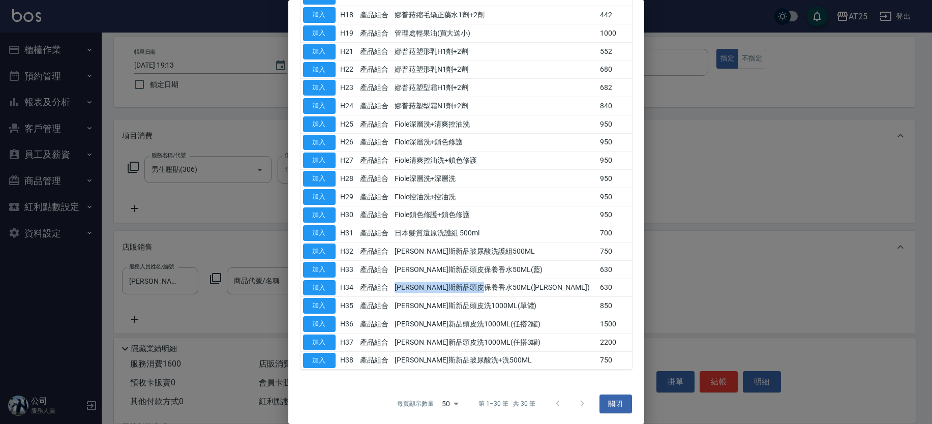
drag, startPoint x: 512, startPoint y: 283, endPoint x: 395, endPoint y: 283, distance: 117.0
click at [395, 283] on tr "加入 H34 產品組合 喬娜斯新品頭皮保養香水50ML(橘) 630" at bounding box center [467, 288] width 332 height 18
click at [324, 285] on button "加入" at bounding box center [319, 288] width 33 height 16
type input "喬娜斯新品頭皮保養香水50ML(橘)"
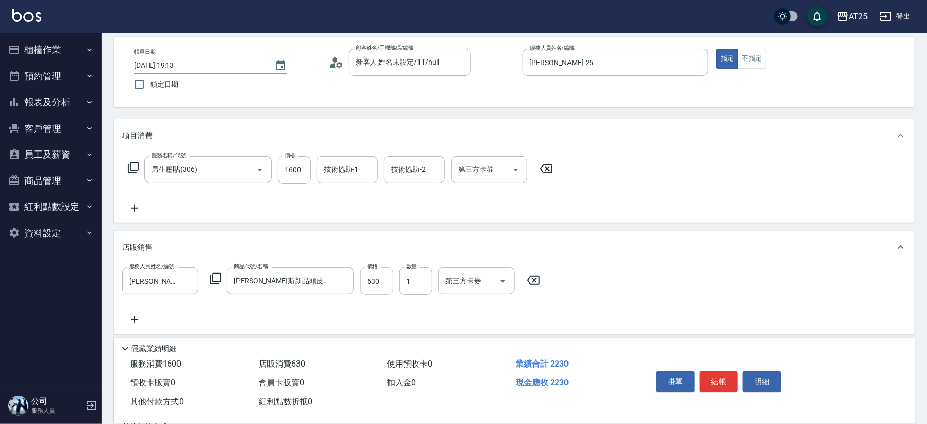
click at [380, 279] on input "630" at bounding box center [376, 281] width 33 height 27
type input "160"
type input "50"
type input "210"
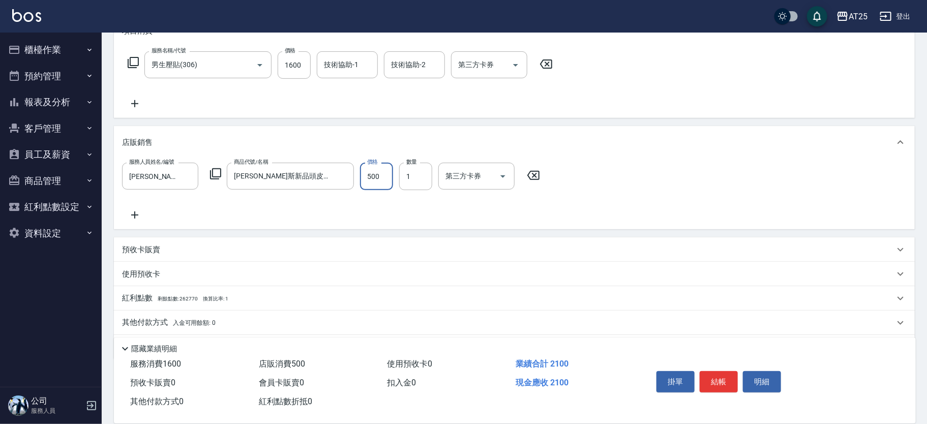
scroll to position [181, 0]
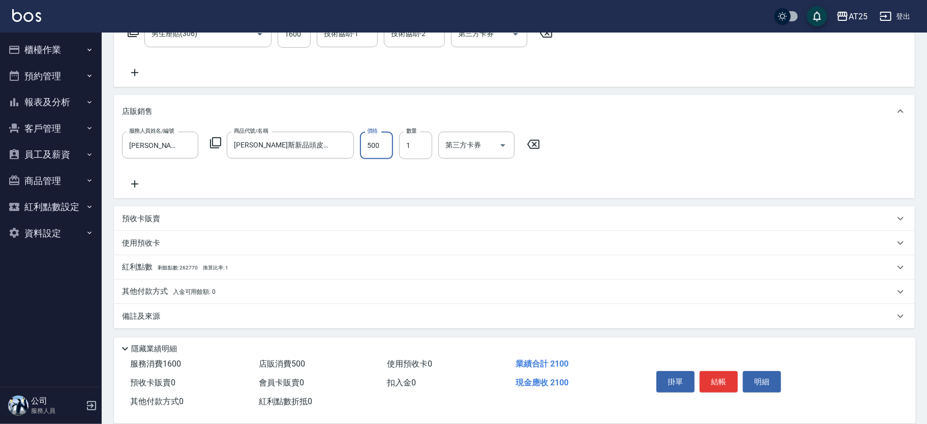
type input "500"
click at [170, 290] on p "其他付款方式 入金可用餘額: 0" at bounding box center [169, 291] width 94 height 11
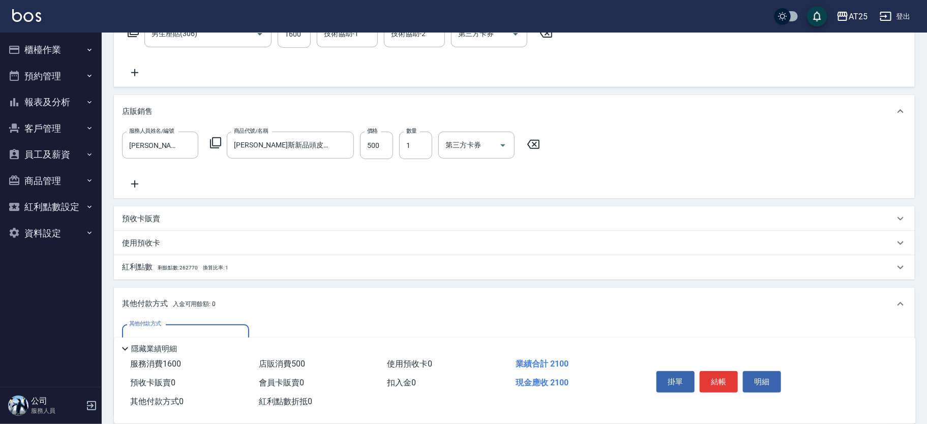
scroll to position [0, 0]
drag, startPoint x: 899, startPoint y: 206, endPoint x: 920, endPoint y: 250, distance: 48.9
click at [920, 250] on div "Key In 打帳單 上一筆訂單:#19 帳單速查 結帳前確認明細 連續打單結帳 掛單 結帳 明細 帳單日期 2025/08/13 19:13 鎖定日期 顧客…" at bounding box center [515, 197] width 826 height 693
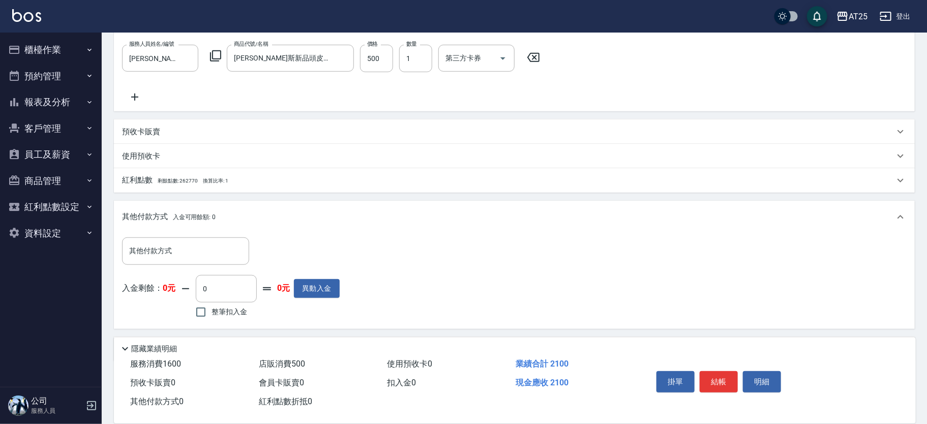
scroll to position [279, 0]
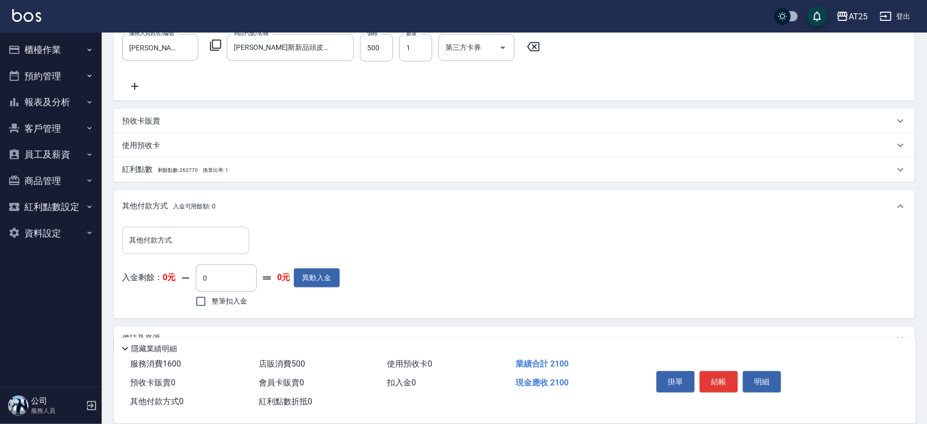
click at [191, 238] on input "其他付款方式" at bounding box center [186, 240] width 118 height 18
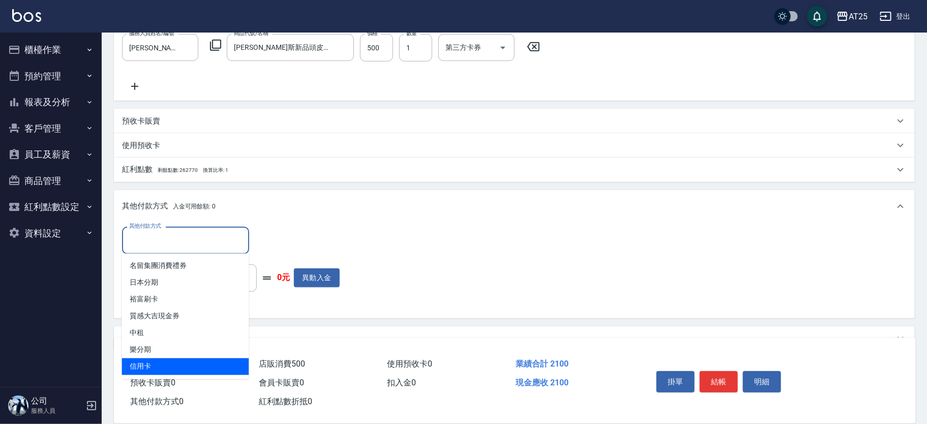
click at [171, 360] on span "信用卡" at bounding box center [185, 367] width 127 height 17
type input "信用卡"
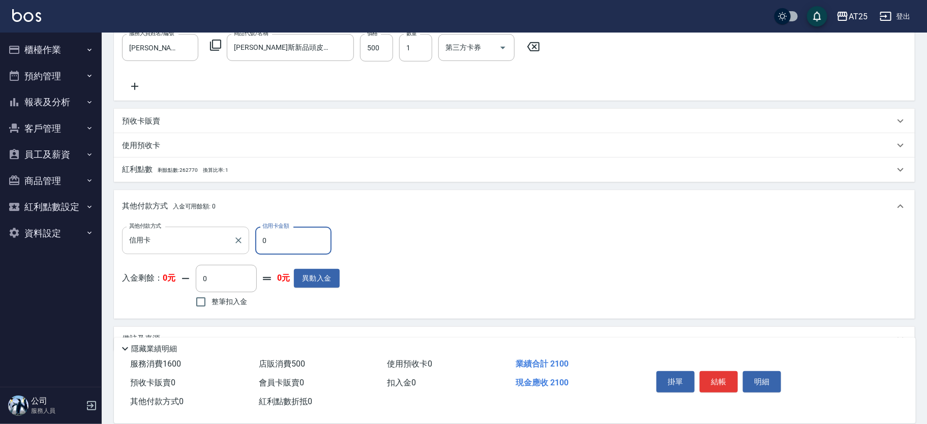
drag, startPoint x: 281, startPoint y: 238, endPoint x: 226, endPoint y: 240, distance: 55.0
click at [226, 240] on div "其他付款方式 信用卡 其他付款方式 信用卡金額 0 信用卡金額" at bounding box center [231, 240] width 218 height 27
type input "200"
type input "21"
type input "180"
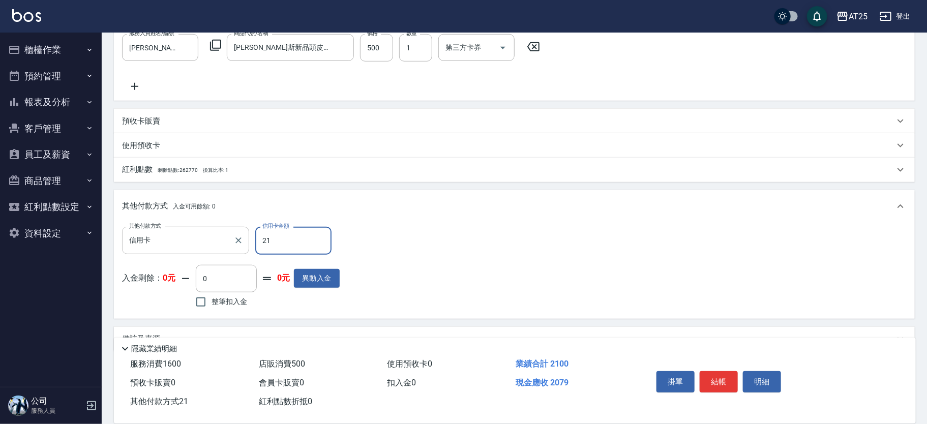
type input "210"
type input "0"
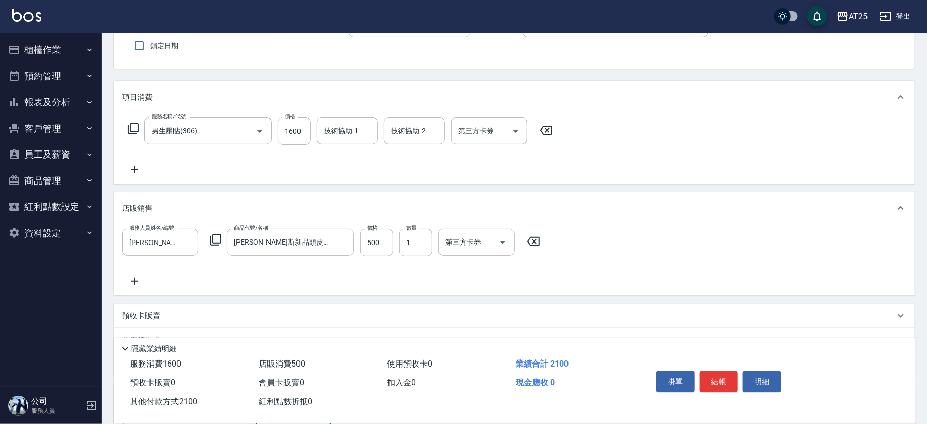
scroll to position [0, 0]
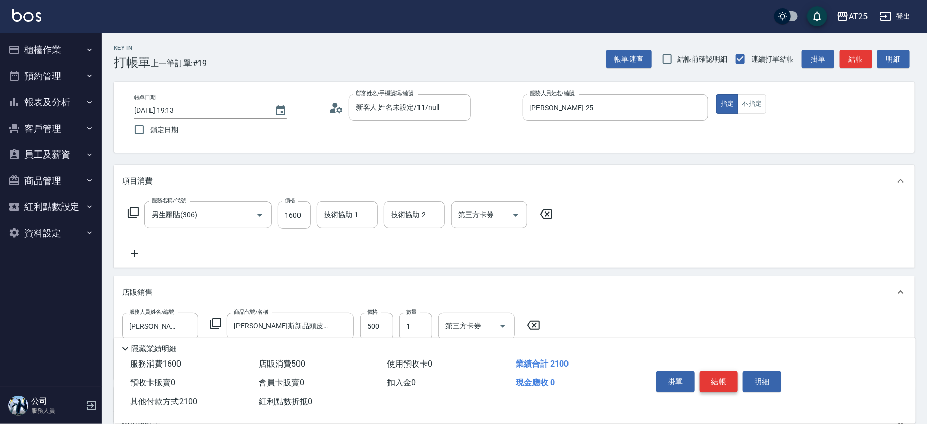
type input "2100"
click at [718, 379] on button "結帳" at bounding box center [719, 381] width 38 height 21
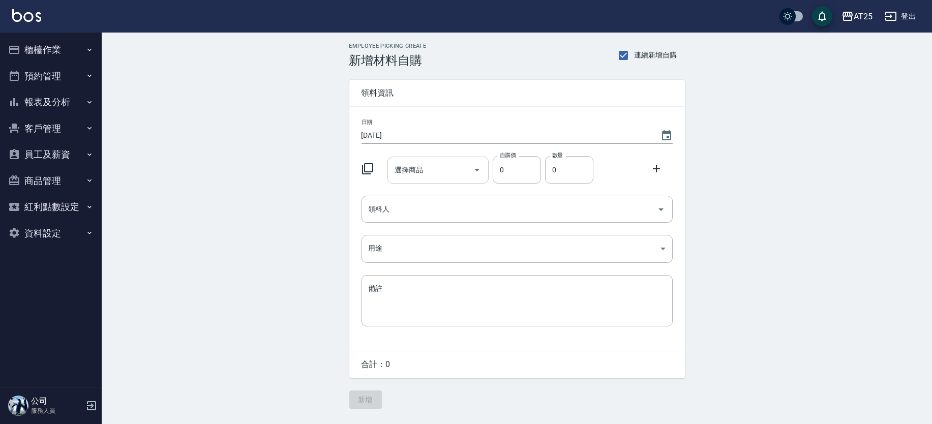
click at [455, 164] on input "選擇商品" at bounding box center [430, 170] width 77 height 18
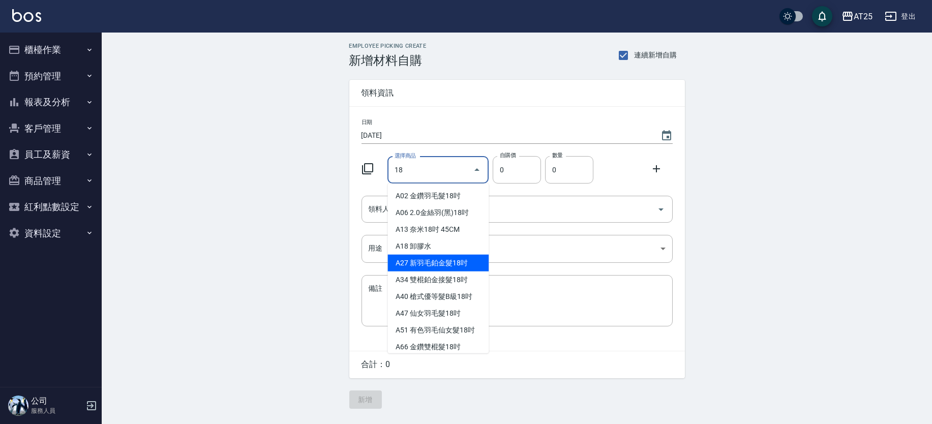
click at [467, 255] on li "A27 新羽毛鉑金髮18吋" at bounding box center [438, 263] width 101 height 17
type input "新羽毛鉑金髮18吋"
type input "1980"
type input "1"
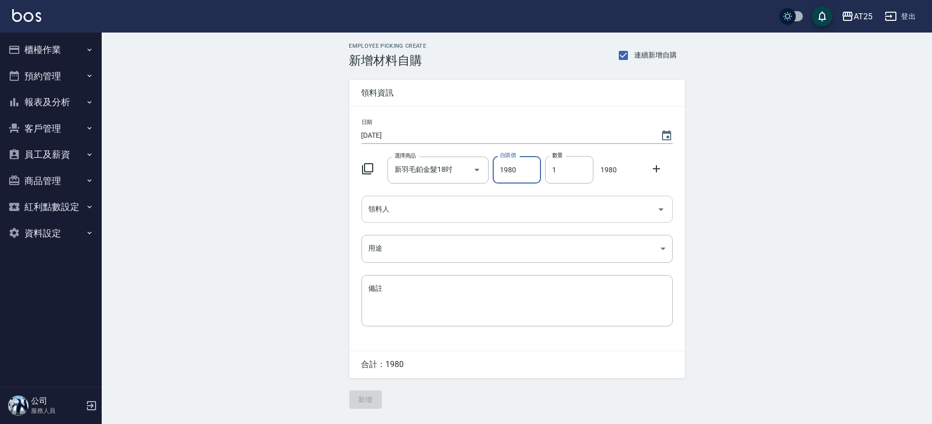
click at [580, 215] on input "領料人" at bounding box center [509, 209] width 287 height 18
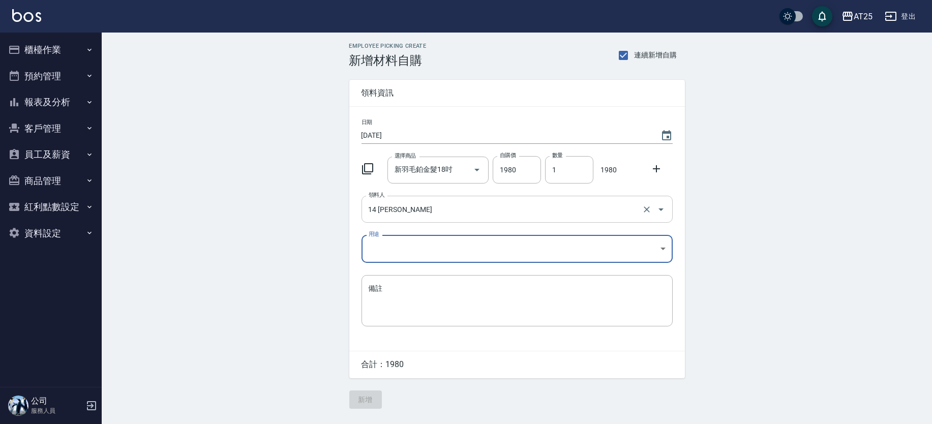
click at [415, 215] on input "14 Ken" at bounding box center [503, 209] width 274 height 18
type input "42 韓Han"
click at [414, 245] on body "AT25 登出 櫃檯作業 打帳單 帳單列表 掛單列表 現金收支登錄 高階收支登錄 材料自購登錄 每日結帳 排班表 現場電腦打卡 預約管理 預約管理 單日預約紀…" at bounding box center [466, 212] width 932 height 424
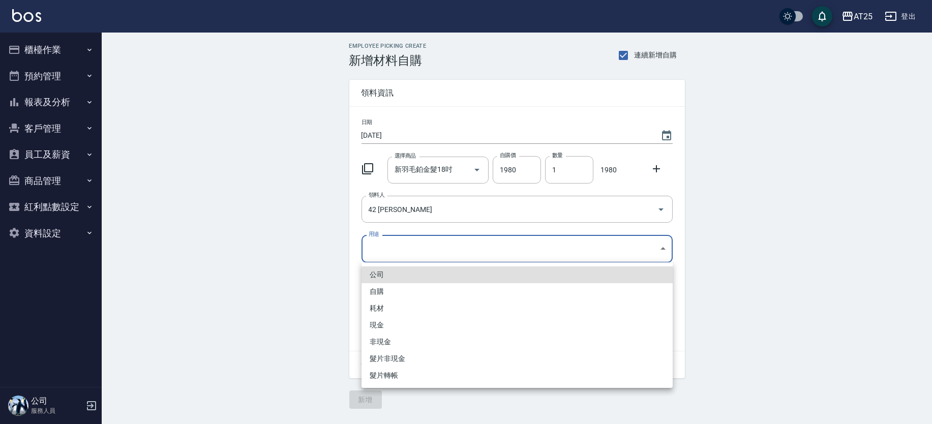
click at [380, 319] on li "現金" at bounding box center [517, 325] width 311 height 17
type input "現金"
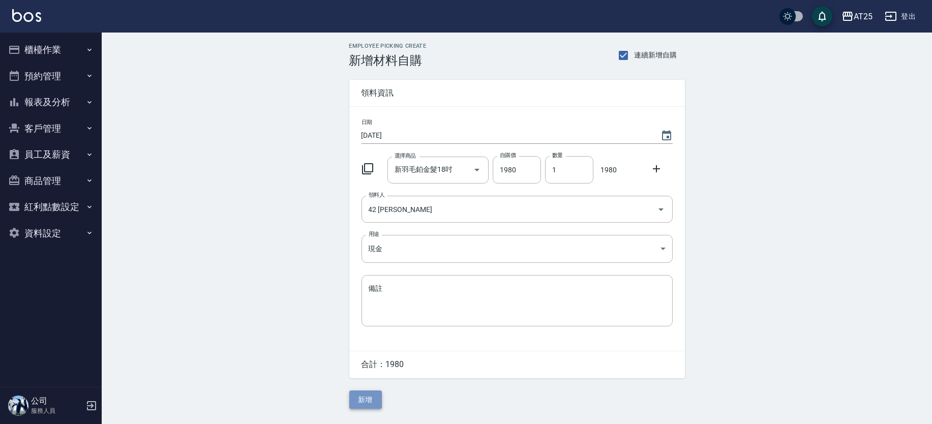
click at [374, 396] on button "新增" at bounding box center [365, 400] width 33 height 19
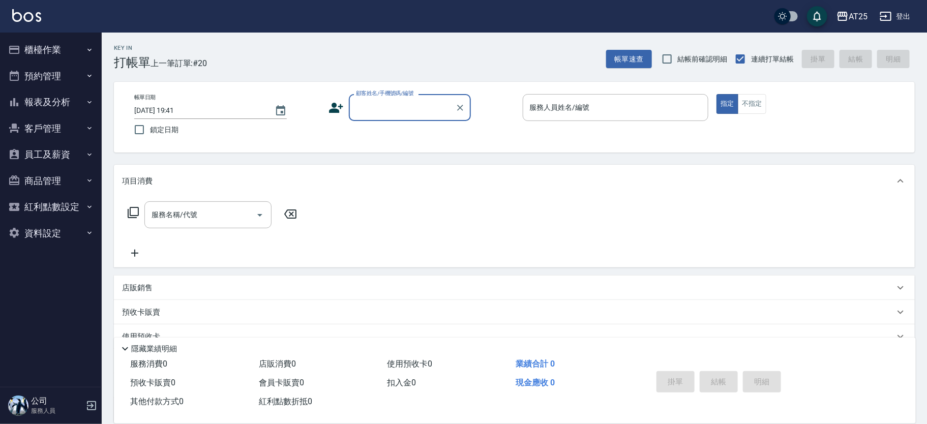
click at [406, 99] on input "顧客姓名/手機號碼/編號" at bounding box center [403, 108] width 98 height 18
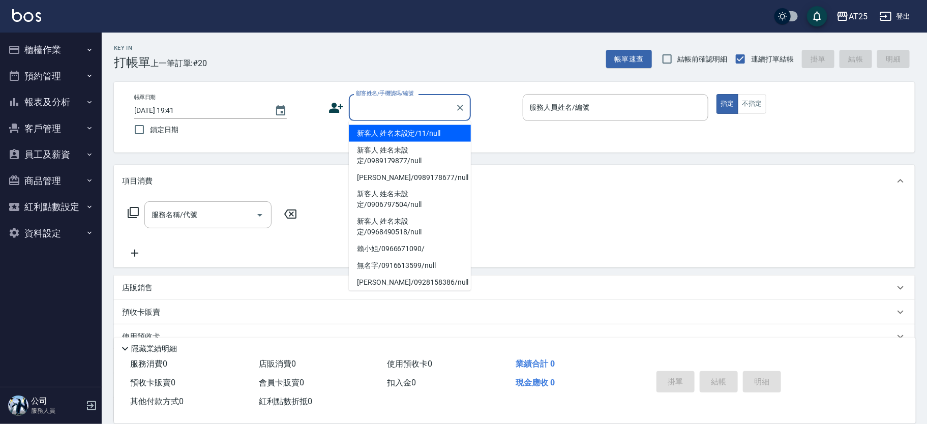
click at [422, 126] on li "新客人 姓名未設定/11/null" at bounding box center [410, 133] width 122 height 17
type input "新客人 姓名未設定/11/null"
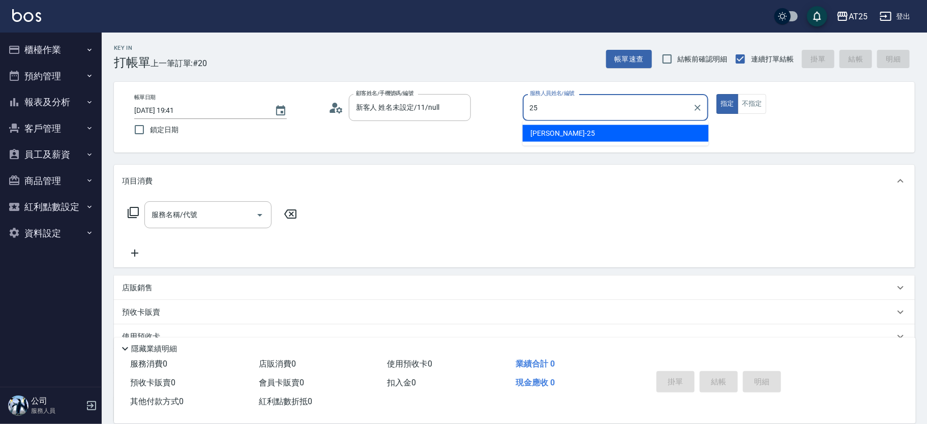
type input "Evan-25"
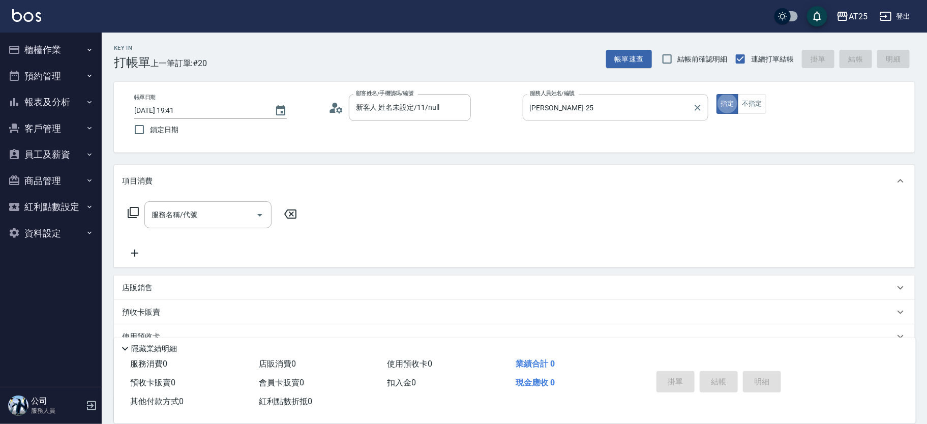
type button "true"
type input "306"
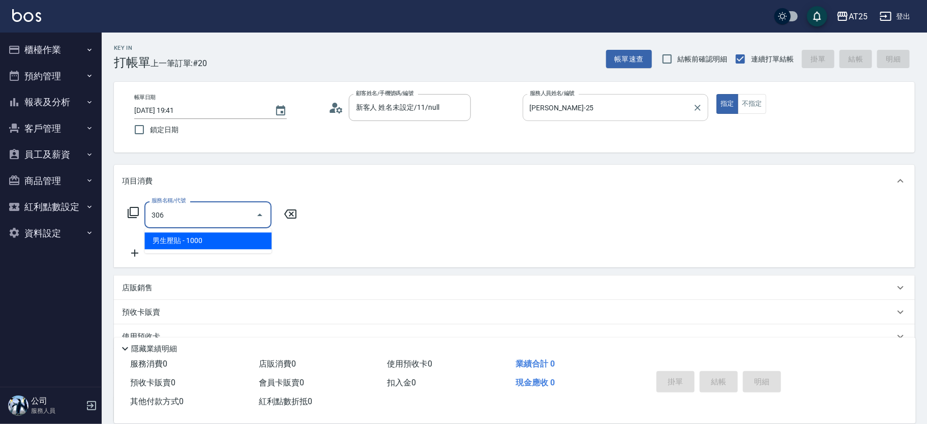
type input "100"
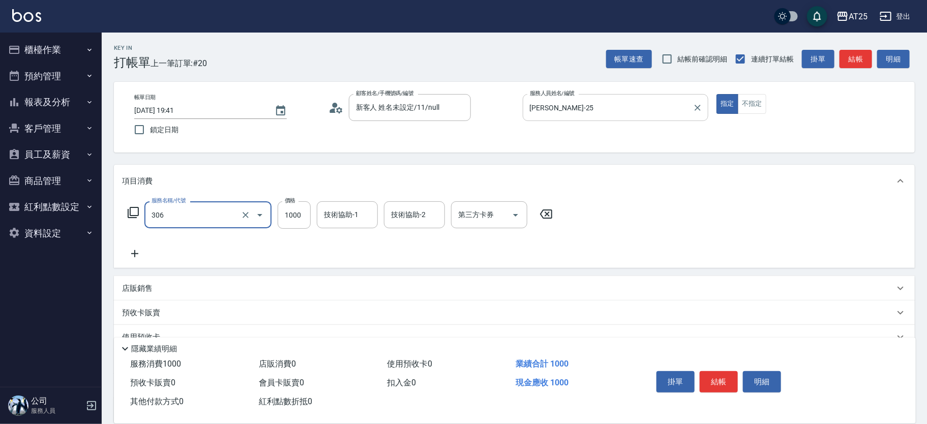
type input "男生壓貼(306)"
type input "0"
type input "16"
type input "10"
type input "160"
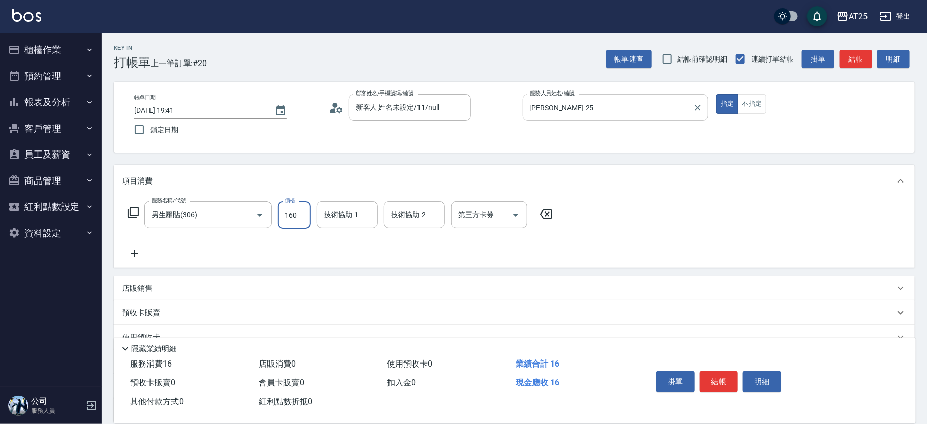
type input "160"
type input "1600"
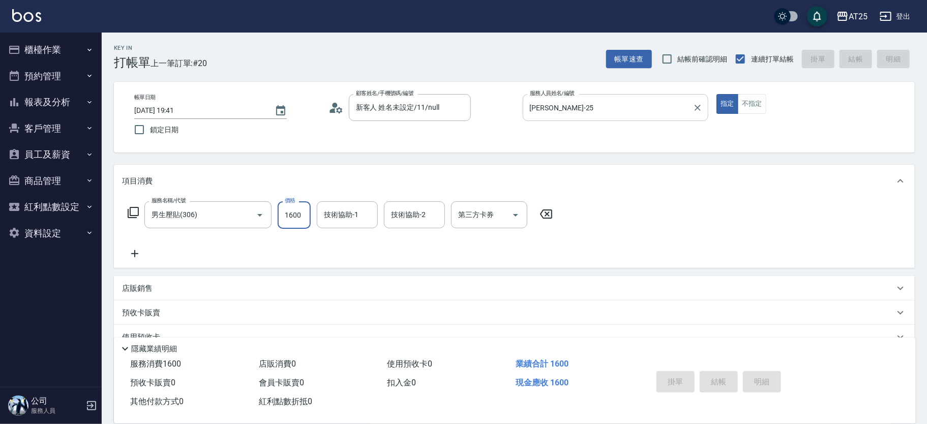
type input "2025/08/13 19:43"
type input "0"
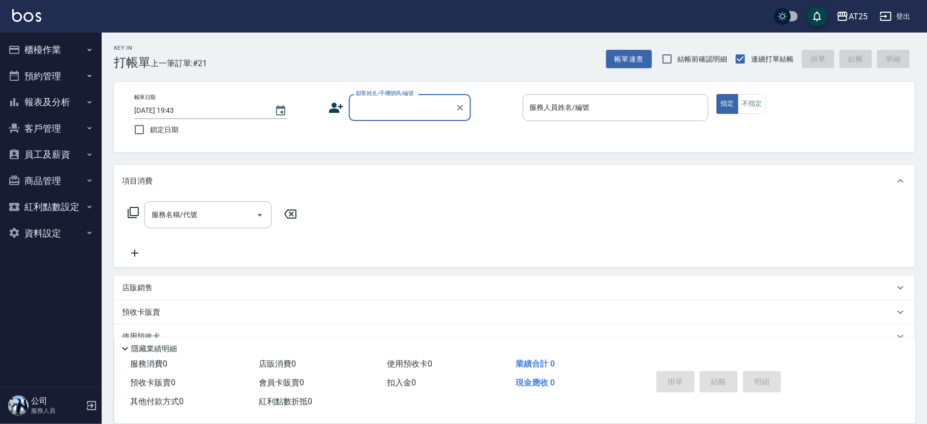
click at [424, 108] on input "顧客姓名/手機號碼/編號" at bounding box center [403, 108] width 98 height 18
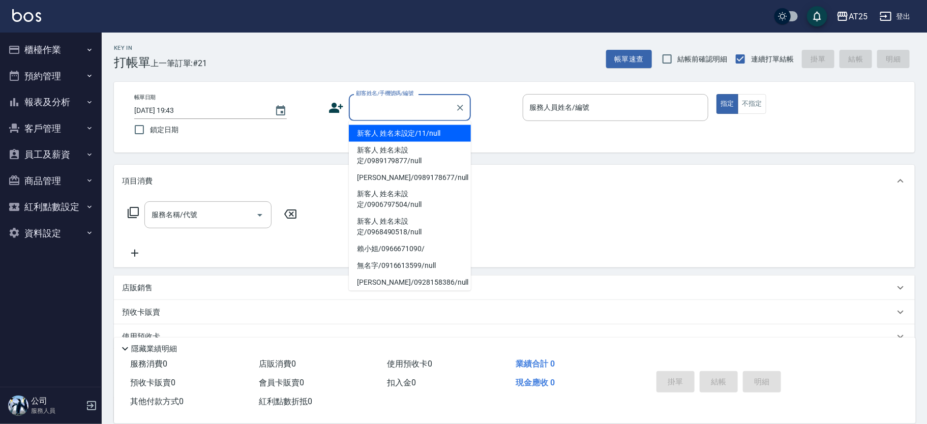
click at [441, 132] on li "新客人 姓名未設定/11/null" at bounding box center [410, 133] width 122 height 17
type input "新客人 姓名未設定/11/null"
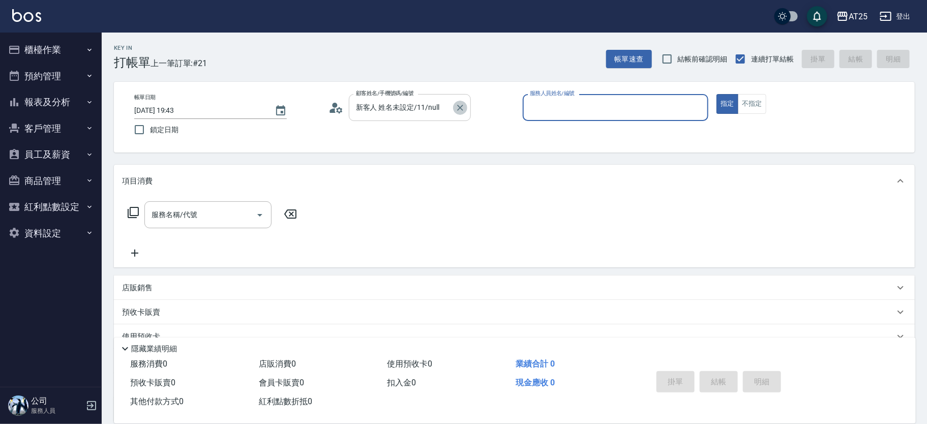
click at [453, 106] on button "Clear" at bounding box center [460, 108] width 14 height 14
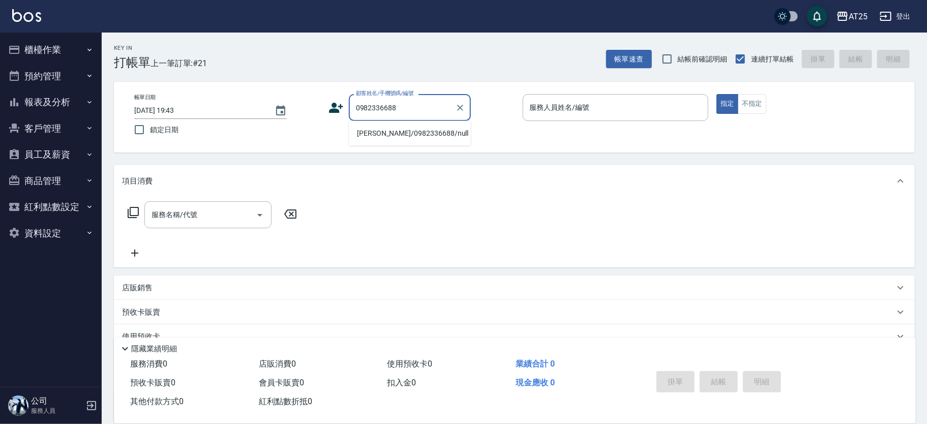
click at [391, 130] on li "楊家宇/0982336688/null" at bounding box center [410, 133] width 122 height 17
type input "楊家宇/0982336688/null"
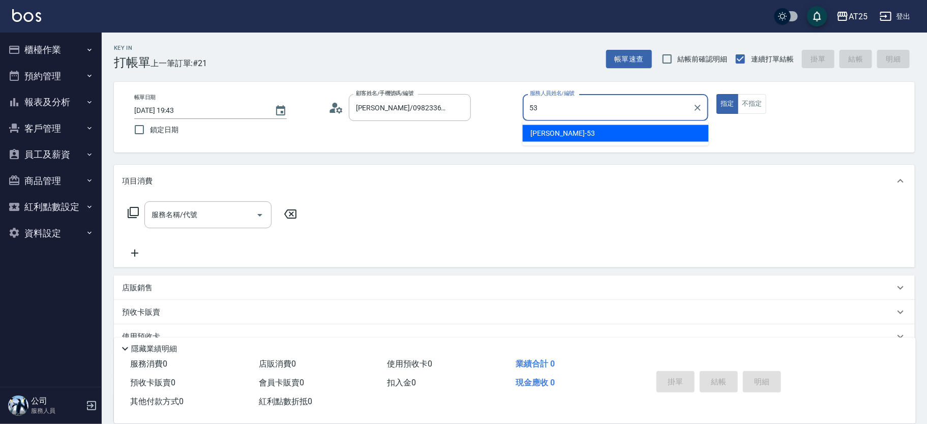
type input "Jerry-53"
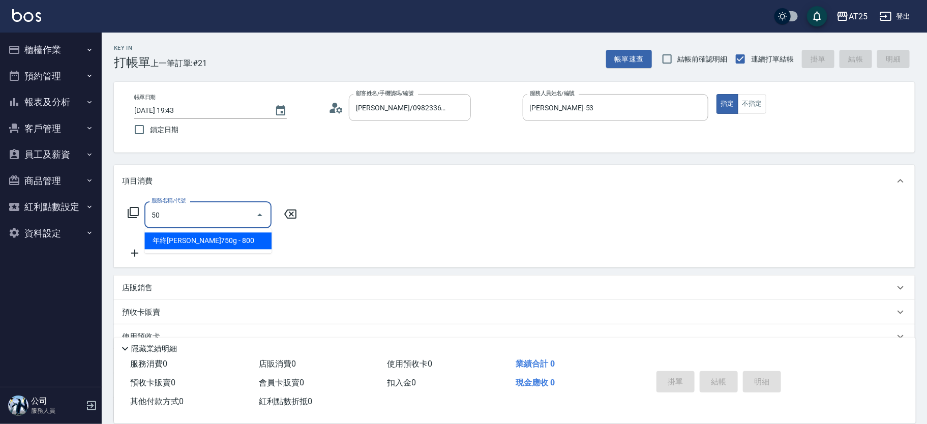
type input "501"
type input "100"
type input "染髮(501)"
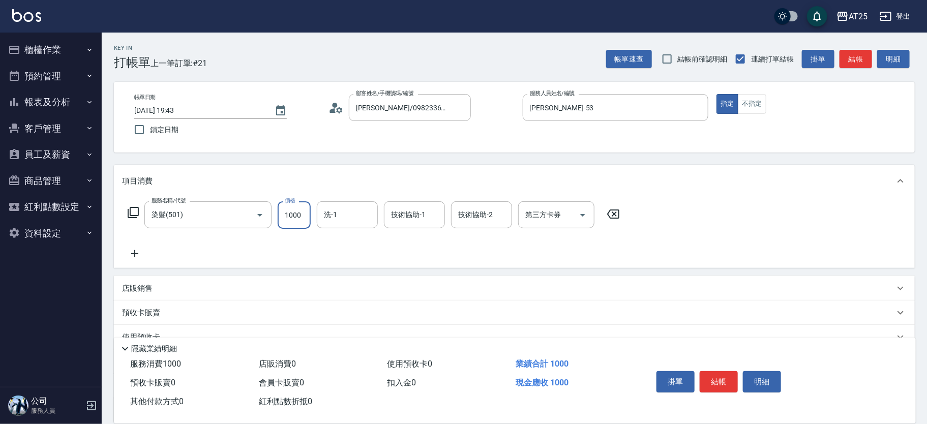
type input "0"
type input "24"
type input "20"
type input "2480"
type input "240"
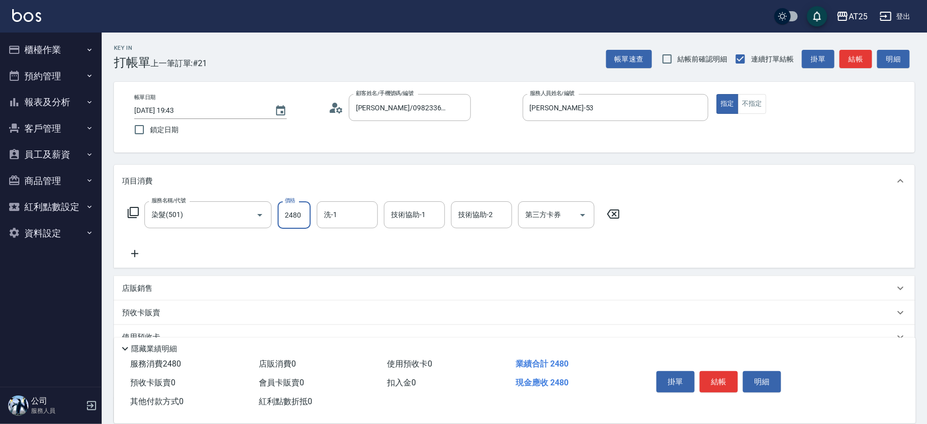
type input "2480"
type input "小u-77"
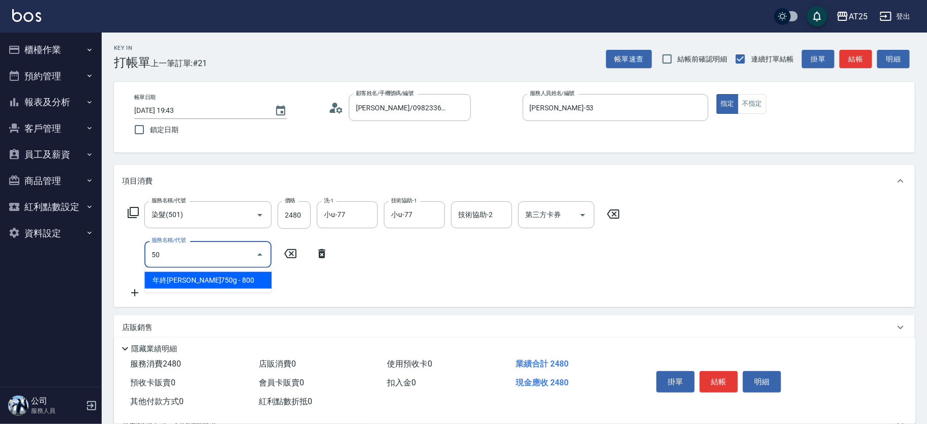
type input "502"
type input "290"
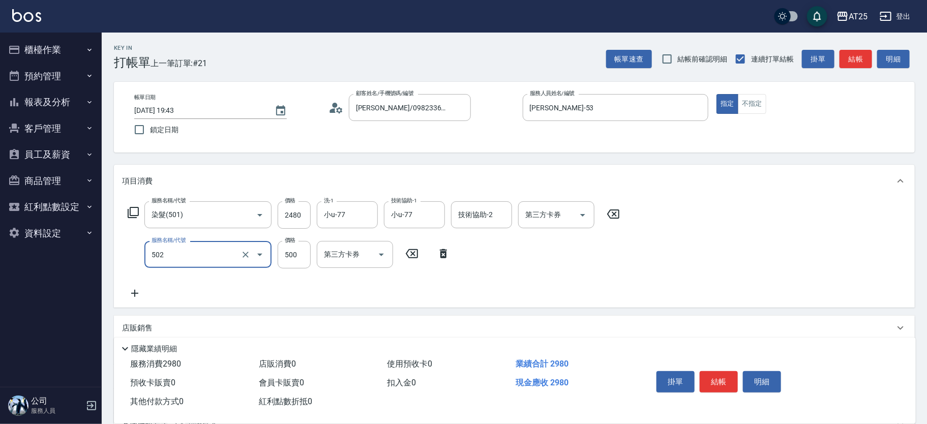
type input "漂髮(502)"
type input "240"
type input "0"
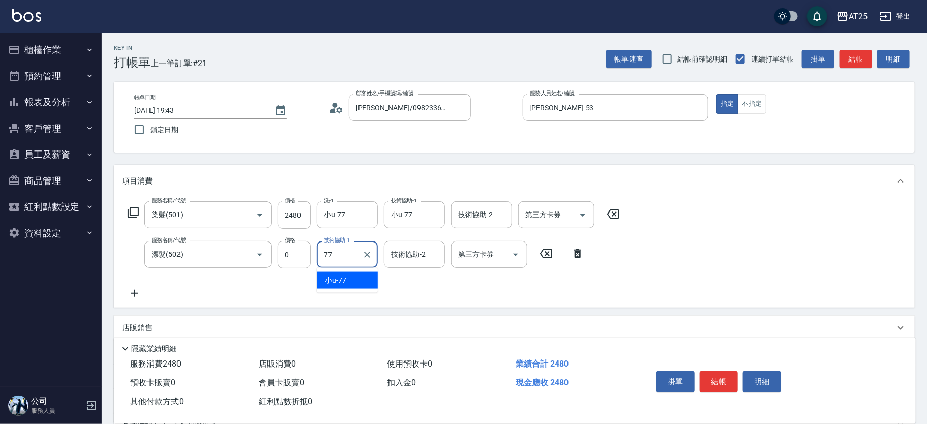
type input "小u-77"
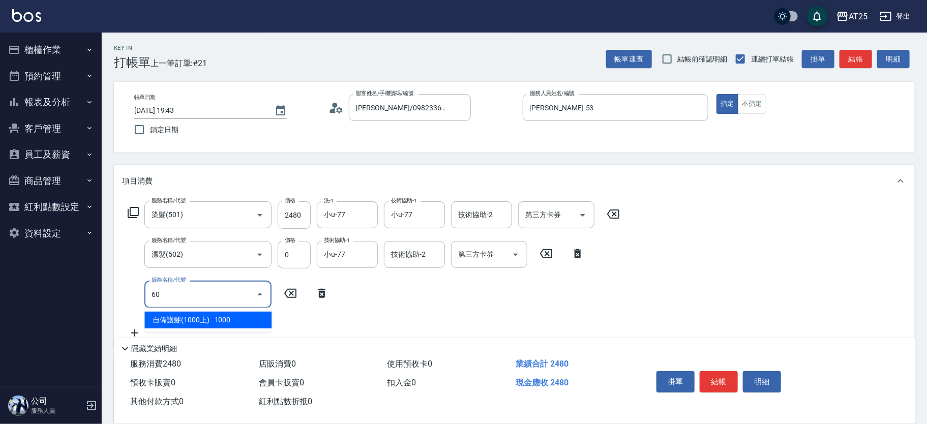
type input "601"
type input "340"
type input "自備護髮(1000上)(601)"
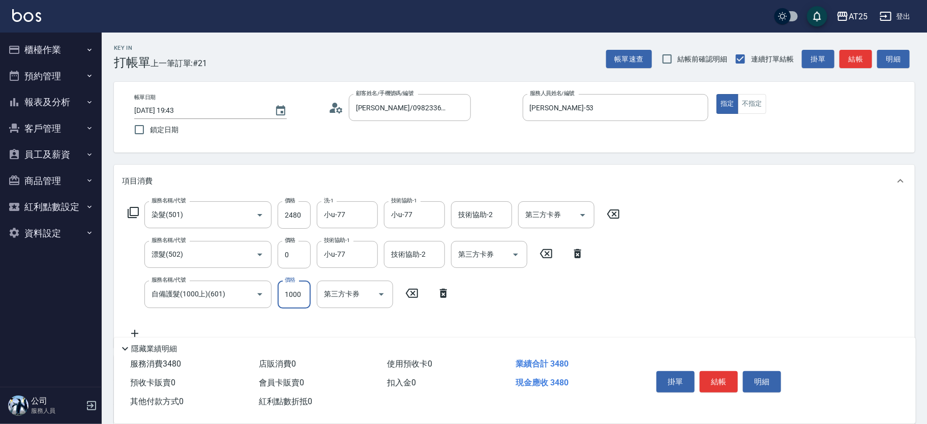
type input "240"
type input "2"
type input "250"
type input "24"
type input "270"
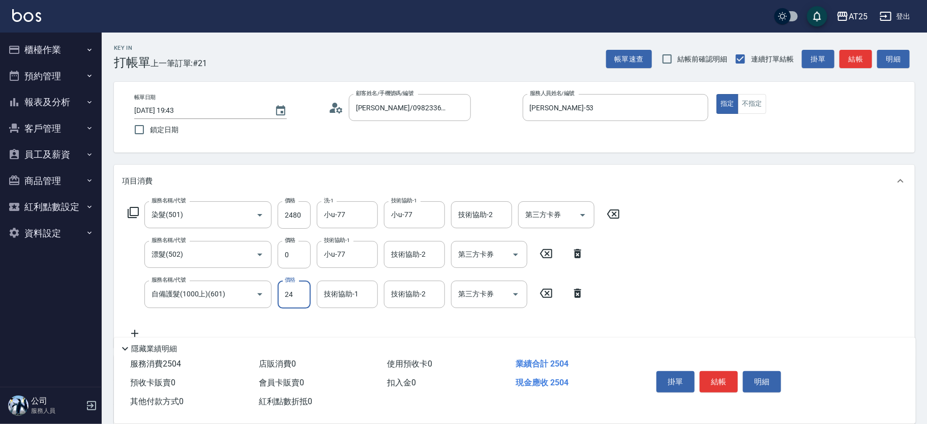
type input "248"
type input "490"
type input "2480"
type input "小u-77"
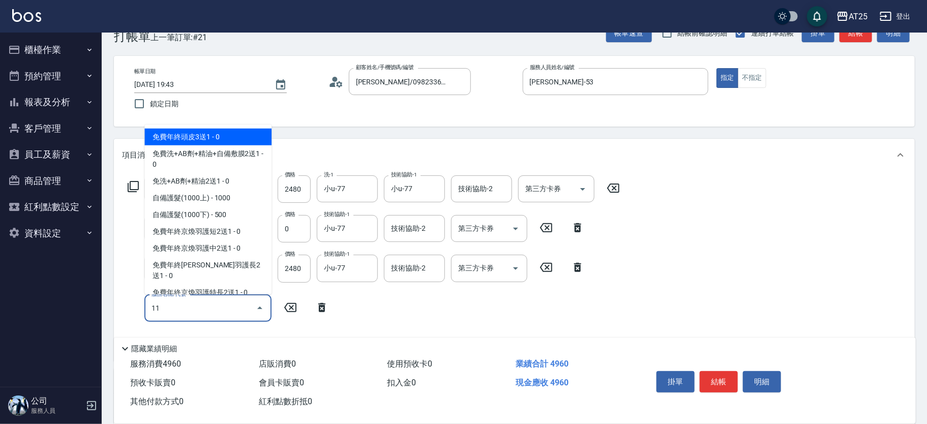
type input "114"
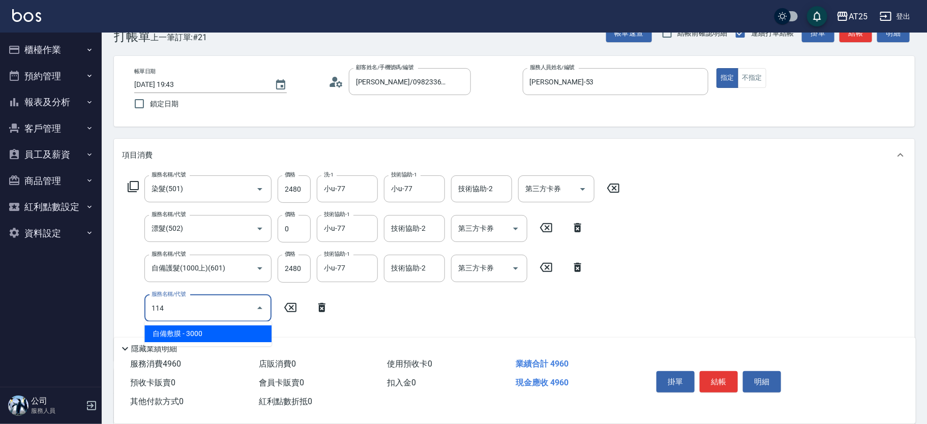
type input "790"
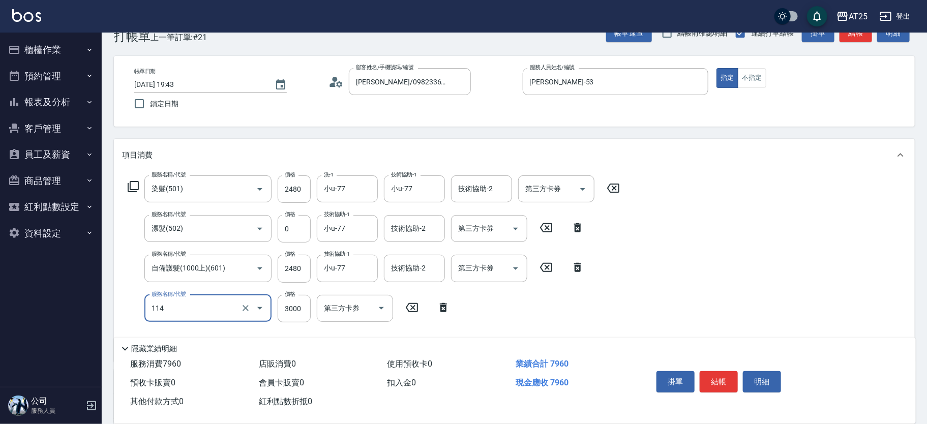
type input "自備敷膜(114)"
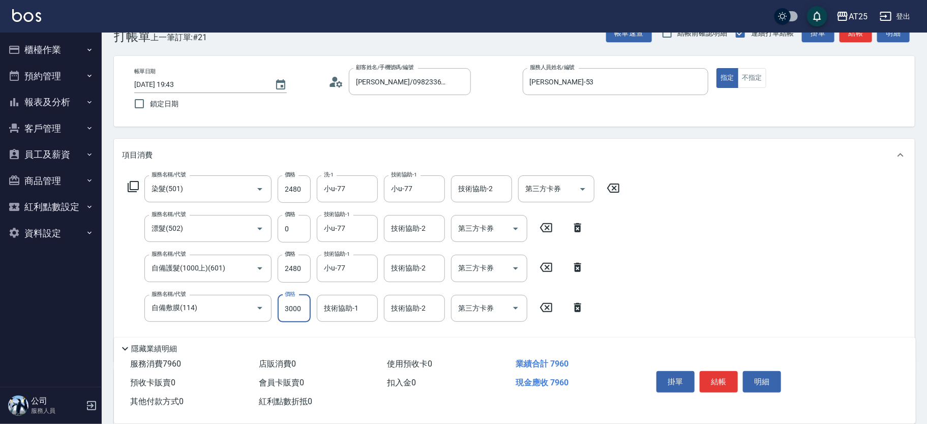
type input "490"
type input "0"
type input "小u-77"
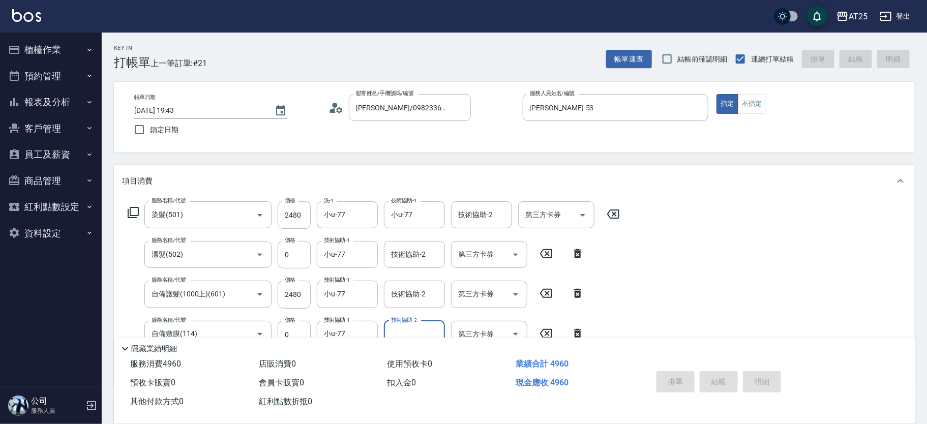
type input "2025/08/13 20:12"
type input "0"
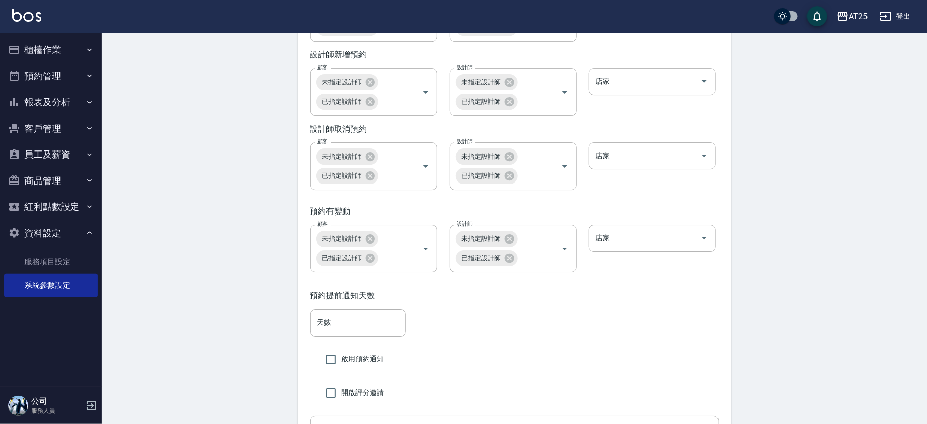
scroll to position [2015, 0]
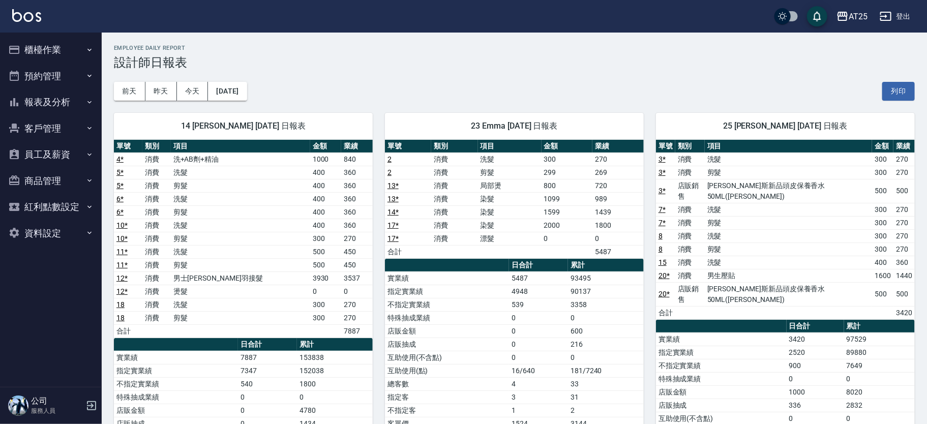
click at [61, 50] on button "櫃檯作業" at bounding box center [51, 50] width 94 height 26
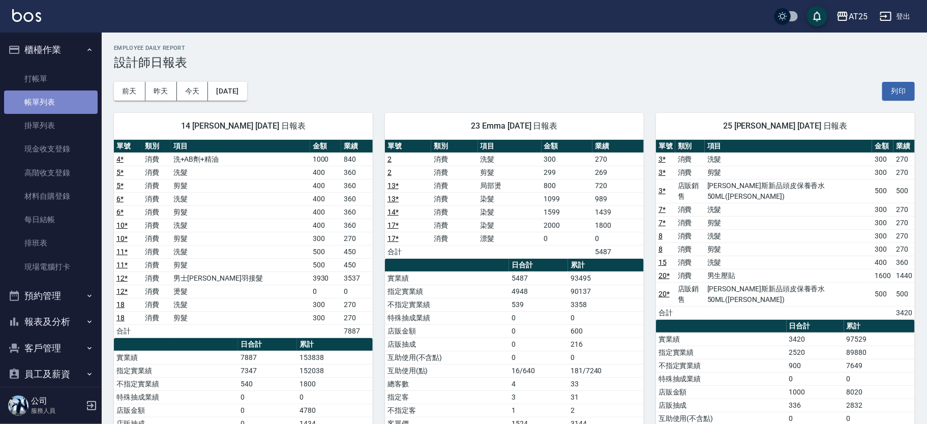
click at [76, 103] on link "帳單列表" at bounding box center [51, 102] width 94 height 23
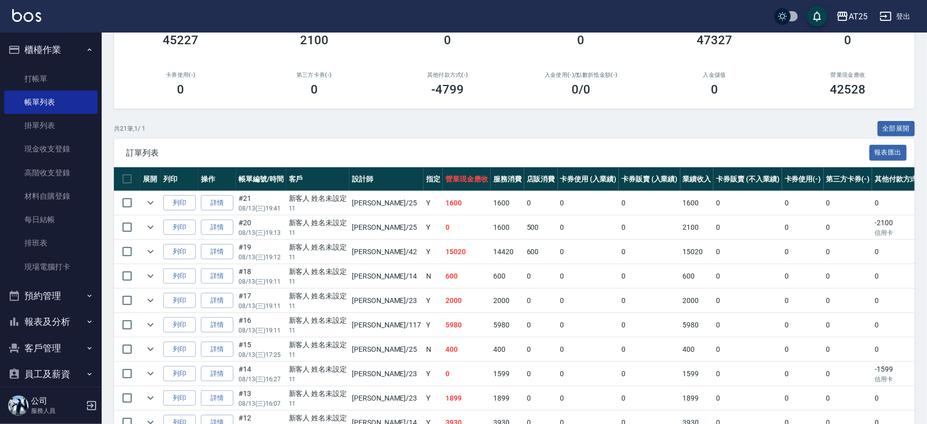
scroll to position [110, 0]
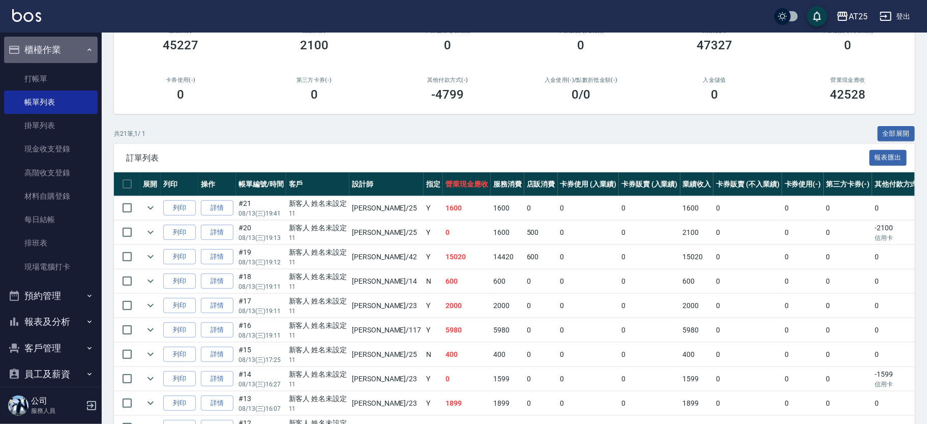
click at [53, 44] on button "櫃檯作業" at bounding box center [51, 50] width 94 height 26
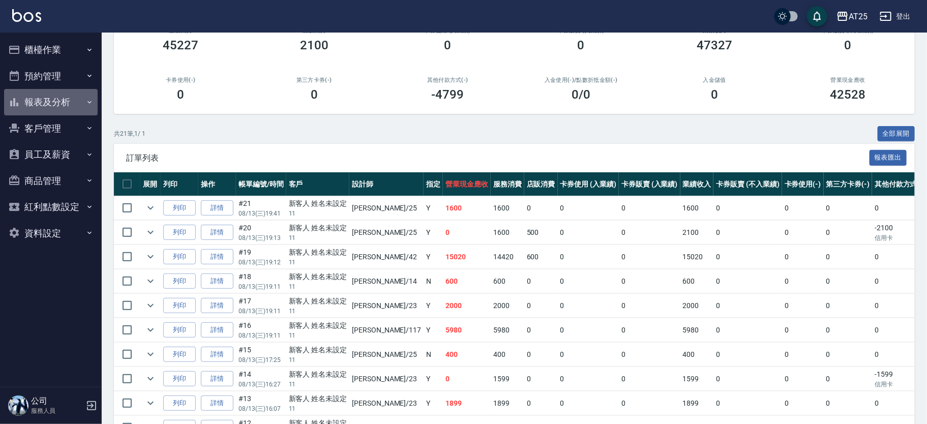
click at [80, 103] on button "報表及分析" at bounding box center [51, 102] width 94 height 26
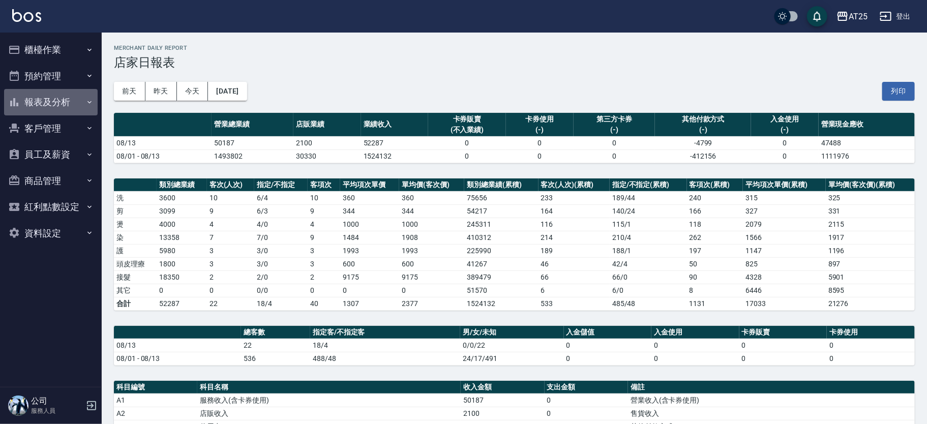
click at [79, 94] on button "報表及分析" at bounding box center [51, 102] width 94 height 26
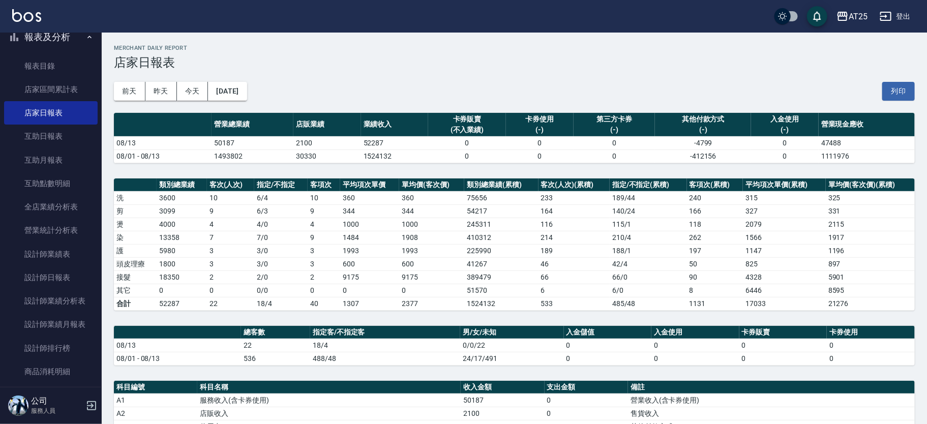
scroll to position [104, 0]
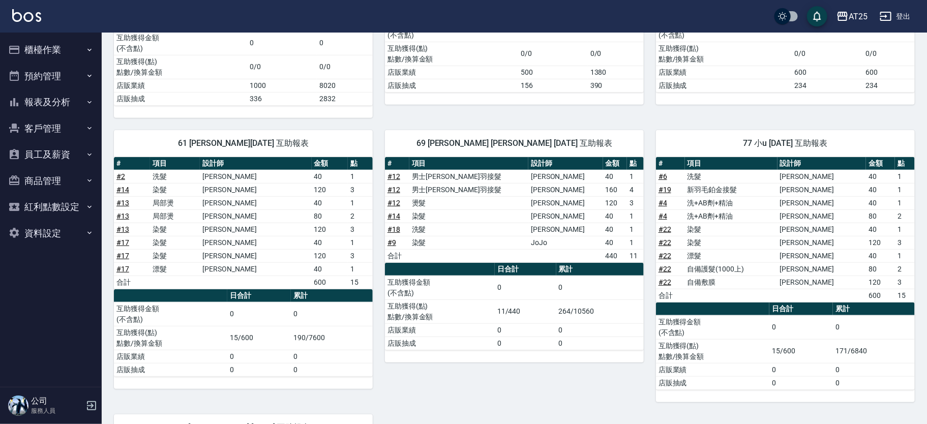
scroll to position [212, 0]
drag, startPoint x: 924, startPoint y: 180, endPoint x: 931, endPoint y: 204, distance: 25.9
click at [927, 221] on html "AT25 登出 櫃檯作業 打帳單 帳單列表 掛單列表 現金收支登錄 高階收支登錄 材料自購登錄 每日結帳 排班表 現場電腦打卡 預約管理 預約管理 單日預約紀…" at bounding box center [463, 210] width 927 height 844
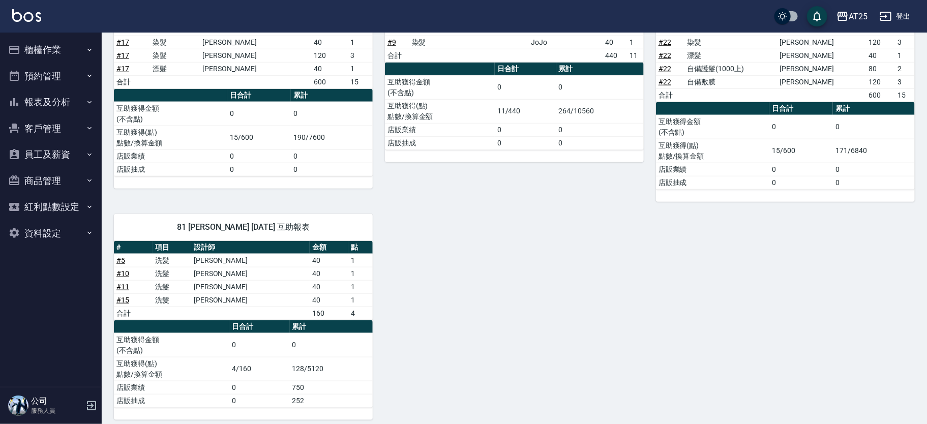
scroll to position [419, 0]
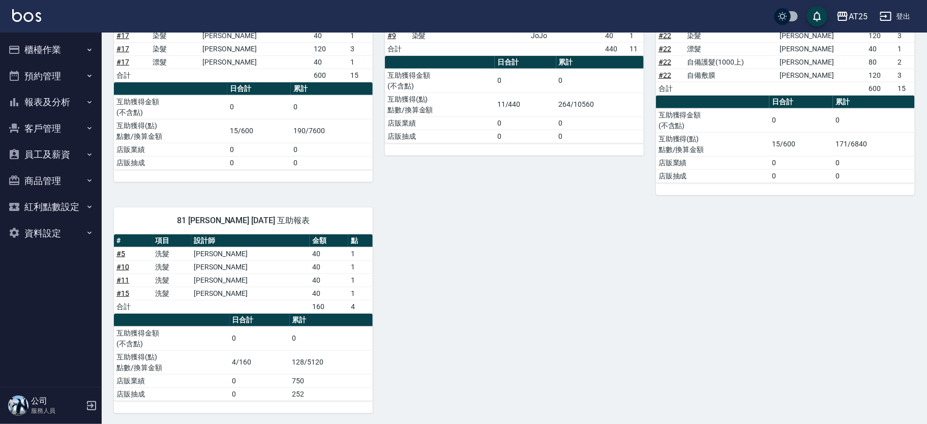
click at [65, 44] on button "櫃檯作業" at bounding box center [51, 50] width 94 height 26
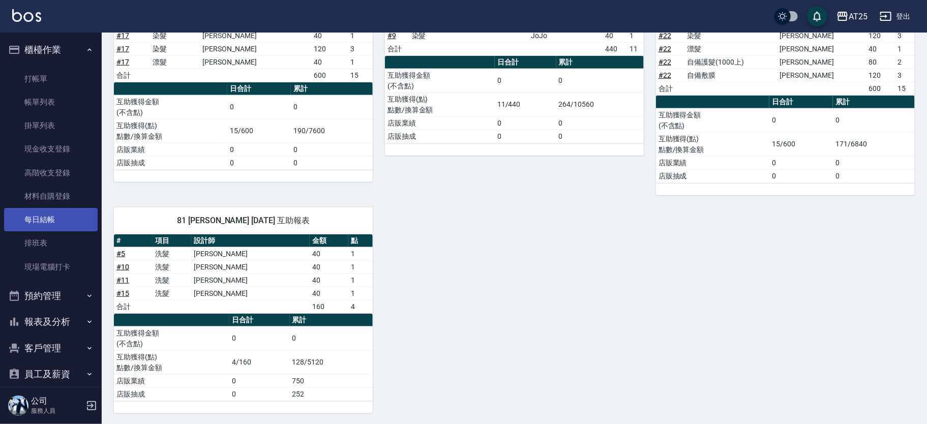
click at [68, 211] on link "每日結帳" at bounding box center [51, 219] width 94 height 23
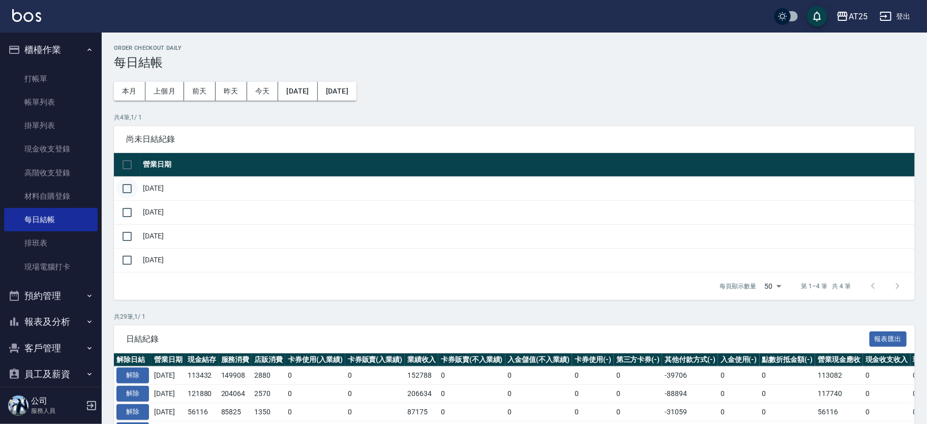
click at [134, 193] on input "checkbox" at bounding box center [126, 188] width 21 height 21
checkbox input "true"
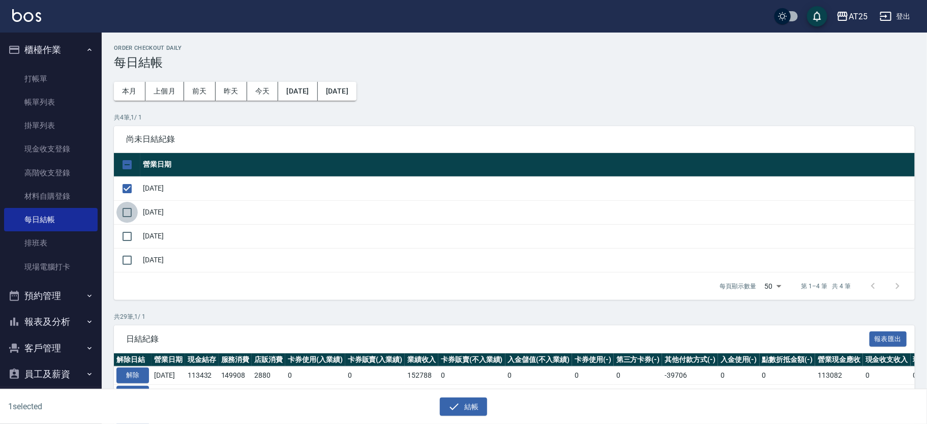
click at [127, 216] on input "checkbox" at bounding box center [126, 212] width 21 height 21
checkbox input "true"
click at [130, 230] on input "checkbox" at bounding box center [126, 236] width 21 height 21
checkbox input "true"
click at [136, 258] on input "checkbox" at bounding box center [126, 260] width 21 height 21
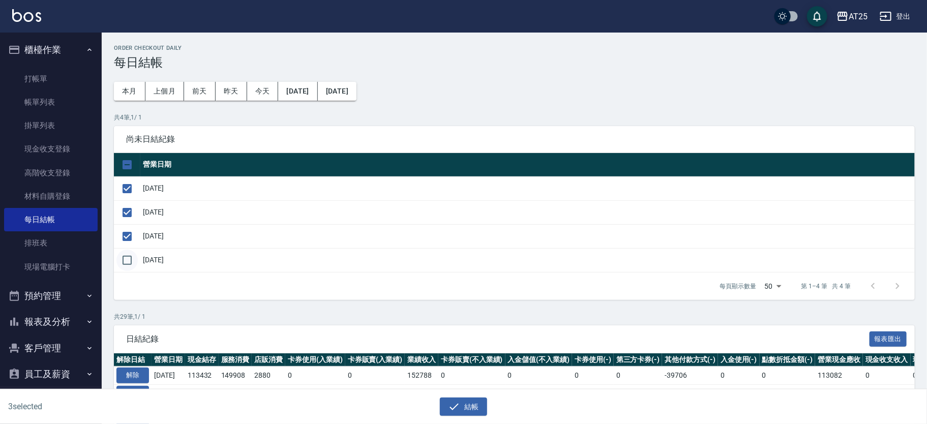
checkbox input "true"
click at [473, 401] on button "結帳" at bounding box center [463, 407] width 47 height 19
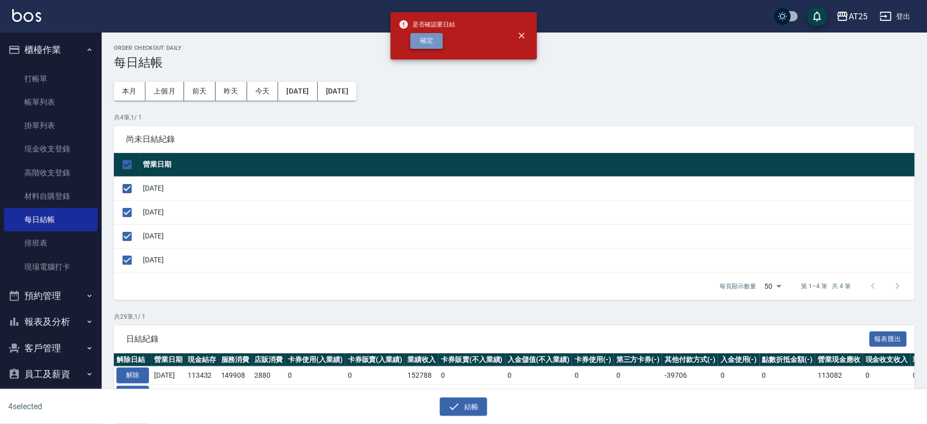
click at [434, 33] on button "確定" at bounding box center [426, 41] width 33 height 16
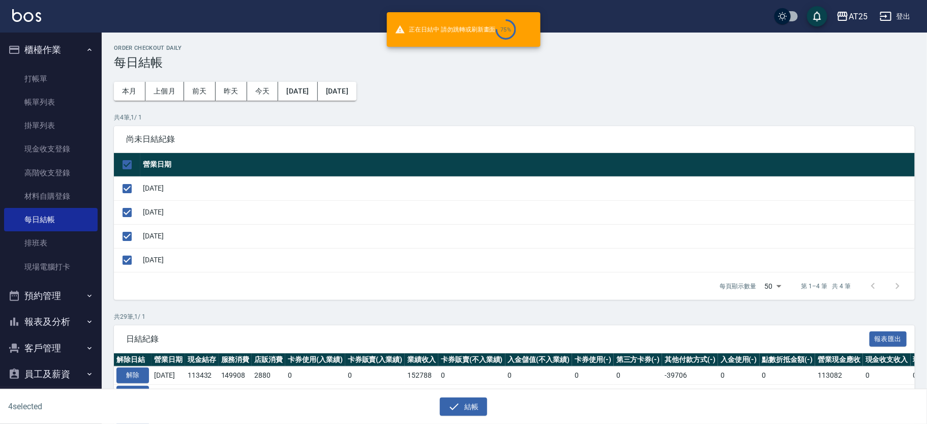
checkbox input "false"
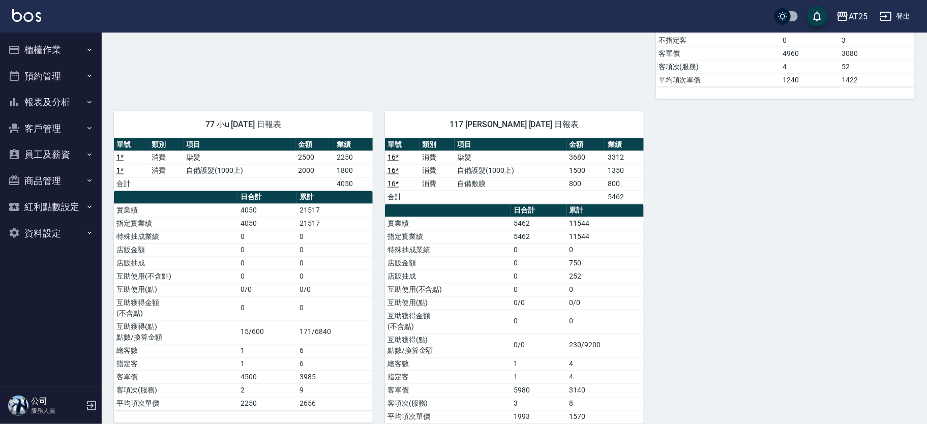
scroll to position [848, 0]
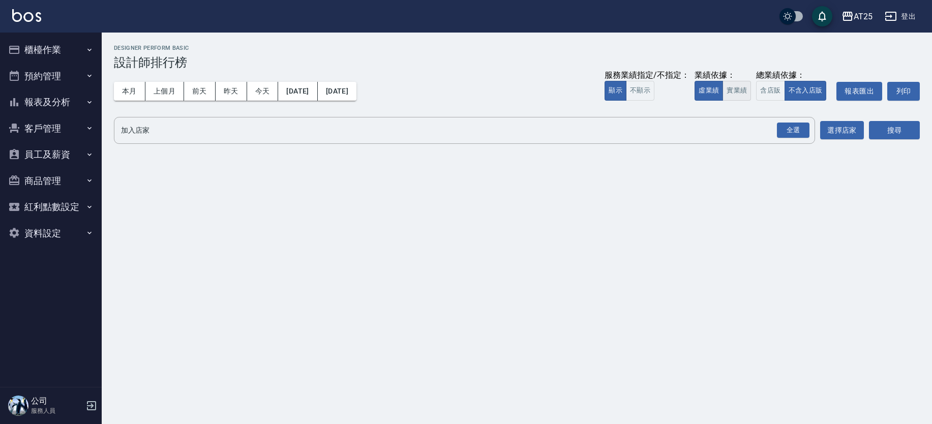
click at [742, 92] on button "實業績" at bounding box center [737, 91] width 28 height 20
click at [805, 135] on div "全選" at bounding box center [793, 131] width 33 height 16
click at [890, 131] on button "搜尋" at bounding box center [894, 131] width 51 height 19
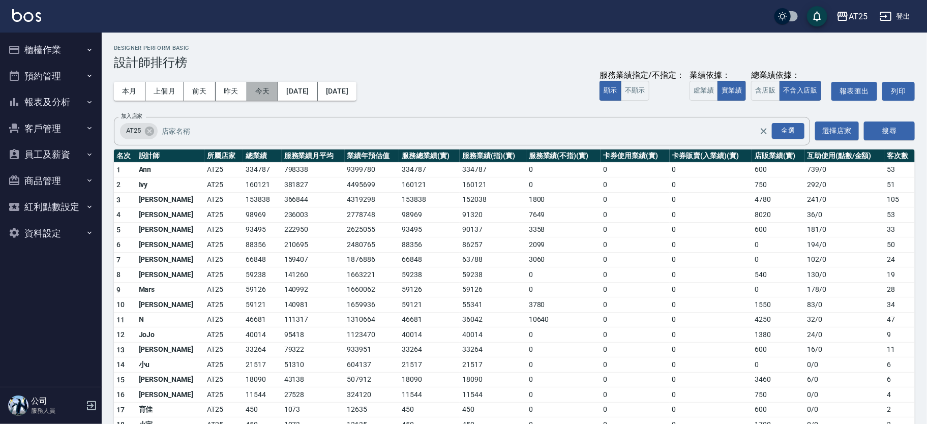
click at [261, 89] on button "今天" at bounding box center [263, 91] width 32 height 19
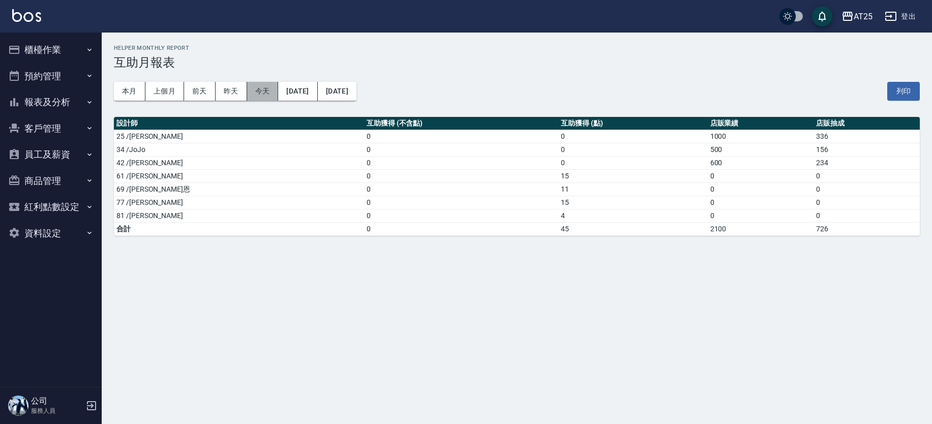
click at [265, 92] on button "今天" at bounding box center [263, 91] width 32 height 19
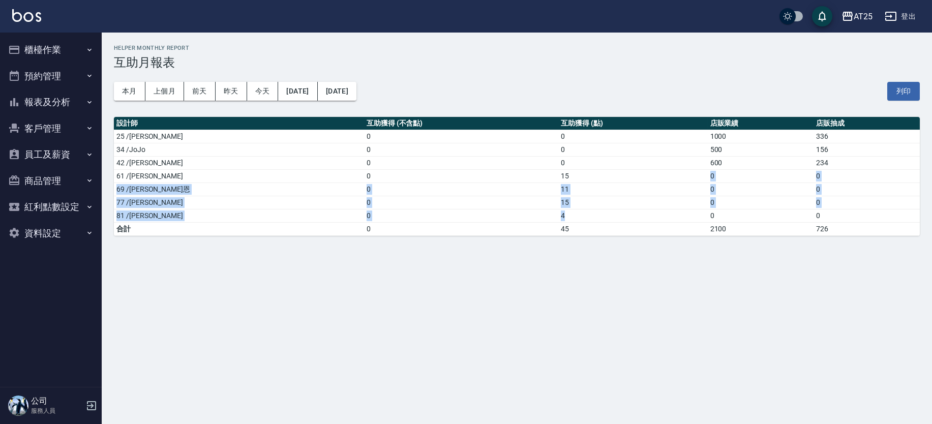
drag, startPoint x: 539, startPoint y: 171, endPoint x: 515, endPoint y: 209, distance: 45.0
click at [515, 209] on tbody "25 /[PERSON_NAME] 0 0 1000 336 34 /JoJo 0 0 500 156 42 /韓[PERSON_NAME] 0 0 600 …" at bounding box center [517, 183] width 806 height 106
click at [559, 209] on td "4" at bounding box center [634, 215] width 150 height 13
drag, startPoint x: 510, startPoint y: 202, endPoint x: 402, endPoint y: 202, distance: 107.3
click at [402, 202] on tr "77 /小u 0 15 0 0" at bounding box center [517, 202] width 806 height 13
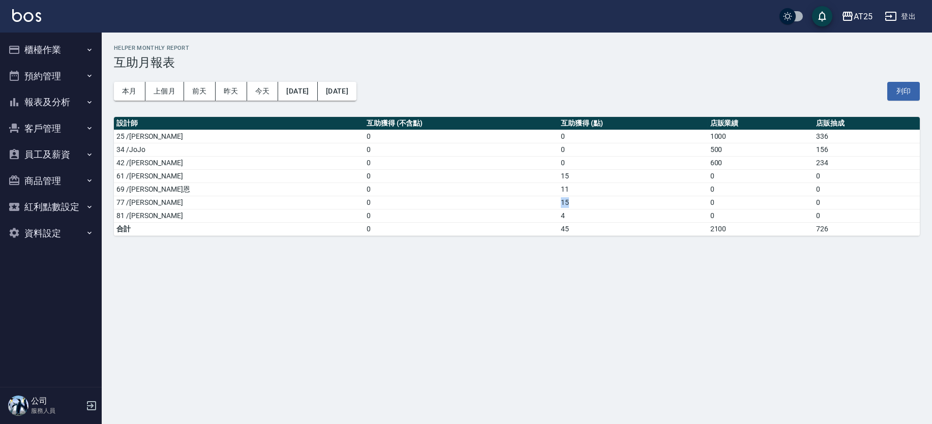
click at [482, 203] on td "0" at bounding box center [461, 202] width 194 height 13
drag, startPoint x: 514, startPoint y: 192, endPoint x: 137, endPoint y: 188, distance: 376.9
click at [137, 188] on tr "69 /[PERSON_NAME] 0 11 0 0" at bounding box center [517, 189] width 806 height 13
click at [481, 194] on td "0" at bounding box center [461, 189] width 194 height 13
drag, startPoint x: 503, startPoint y: 157, endPoint x: 519, endPoint y: 204, distance: 49.7
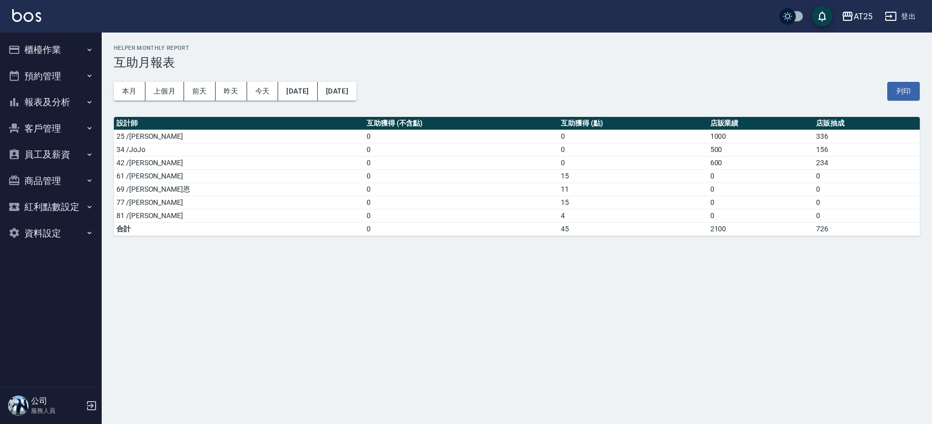
click at [507, 172] on tbody "25 /[PERSON_NAME] 0 0 1000 336 34 /JoJo 0 0 500 156 42 /韓[PERSON_NAME] 0 0 600 …" at bounding box center [517, 183] width 806 height 106
drag, startPoint x: 522, startPoint y: 217, endPoint x: 375, endPoint y: 215, distance: 146.5
click at [375, 215] on tr "81 /小伶 0 4 0 0" at bounding box center [517, 215] width 806 height 13
click at [375, 215] on td "0" at bounding box center [461, 215] width 194 height 13
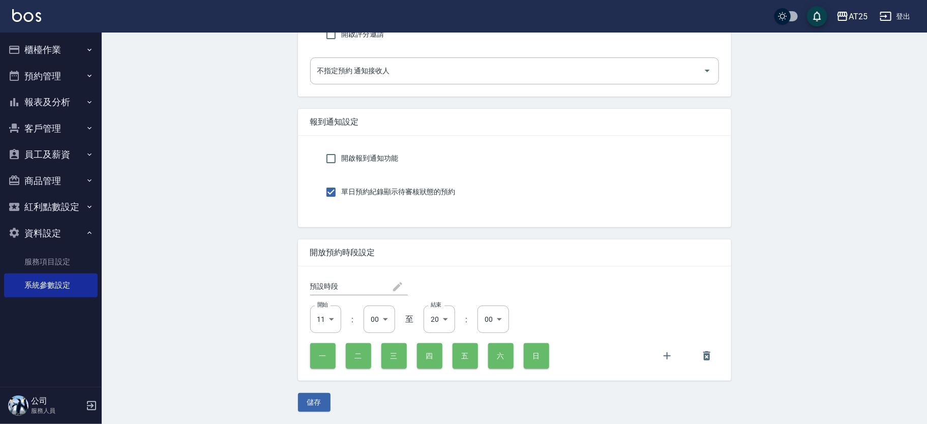
scroll to position [0, 326]
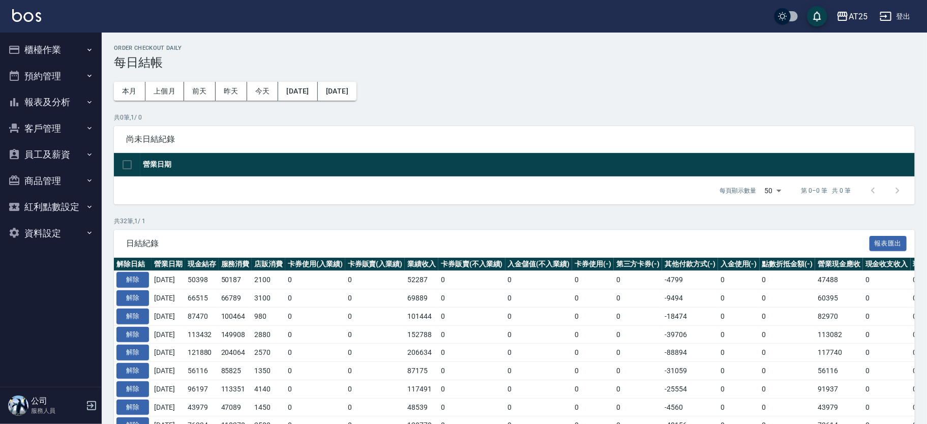
click at [303, 233] on div "日結紀錄 報表匯出" at bounding box center [514, 244] width 801 height 28
click at [33, 105] on button "報表及分析" at bounding box center [51, 102] width 94 height 26
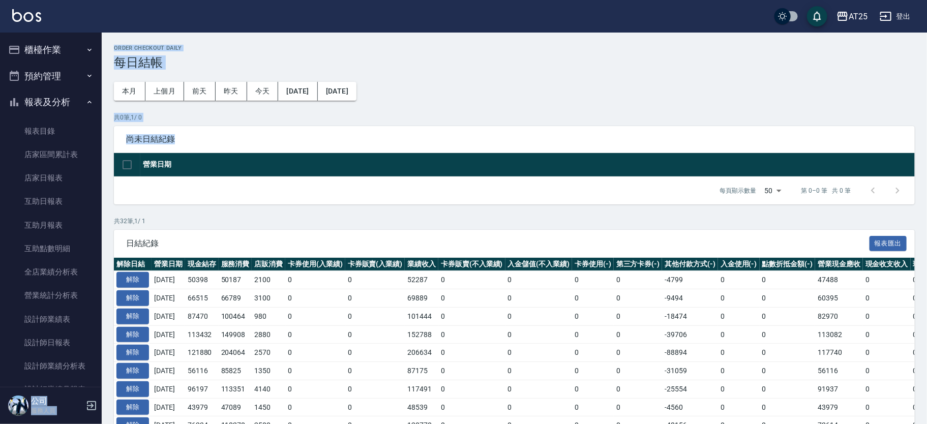
drag, startPoint x: 102, startPoint y: 165, endPoint x: 97, endPoint y: 228, distance: 62.8
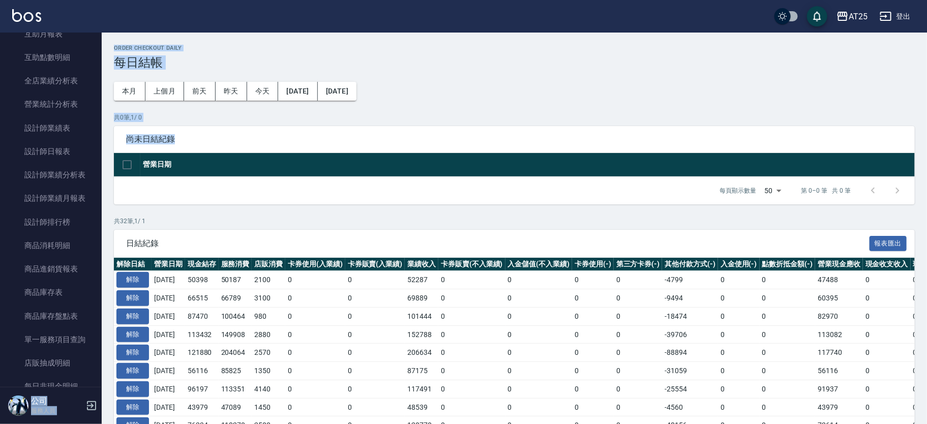
scroll to position [239, 0]
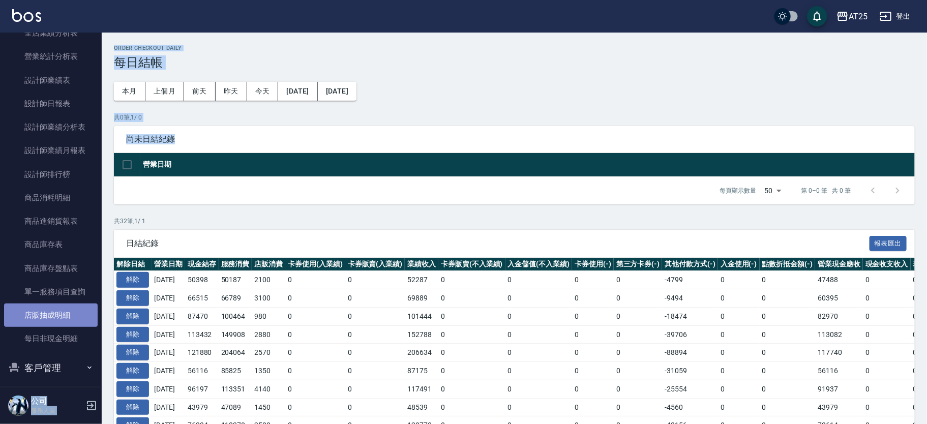
click at [65, 315] on link "店販抽成明細" at bounding box center [51, 315] width 94 height 23
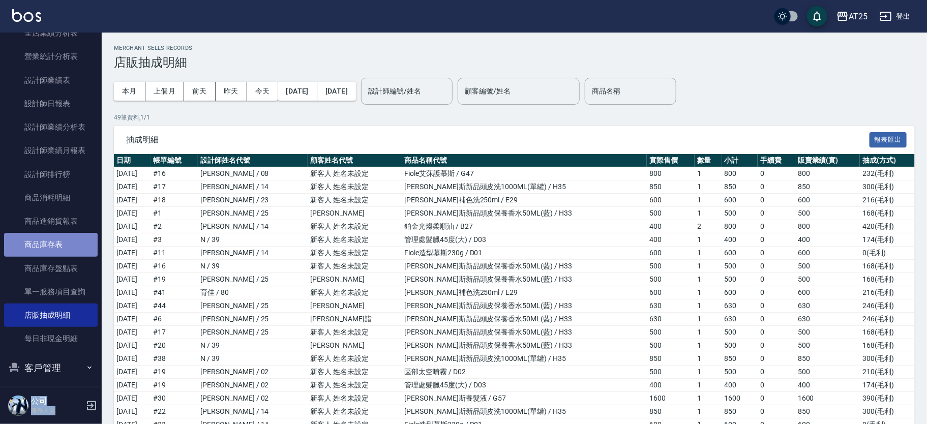
click at [67, 247] on link "商品庫存表" at bounding box center [51, 244] width 94 height 23
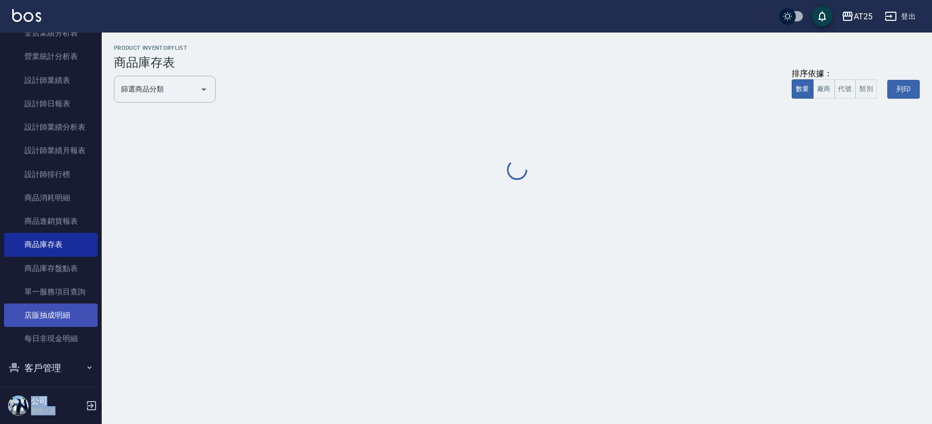
click at [57, 316] on link "店販抽成明細" at bounding box center [51, 315] width 94 height 23
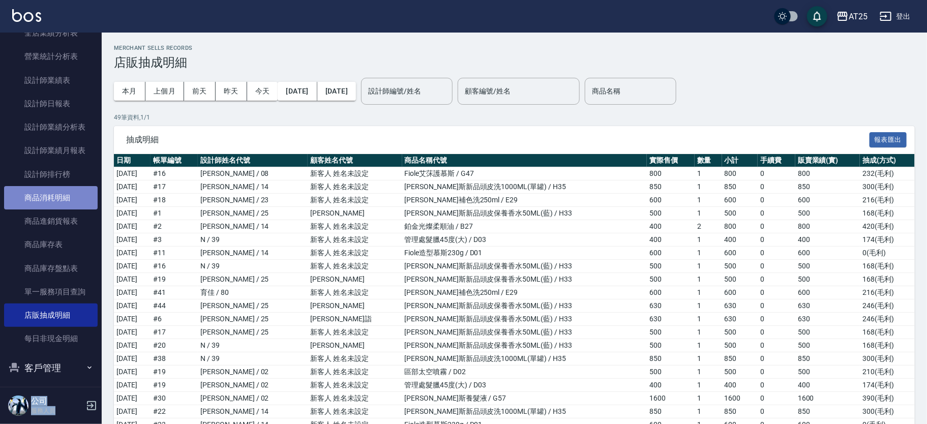
click at [75, 186] on link "商品消耗明細" at bounding box center [51, 197] width 94 height 23
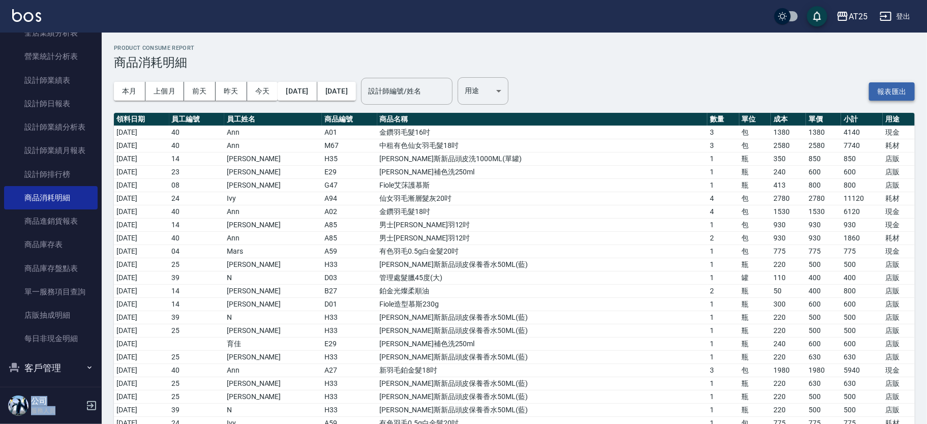
click at [894, 92] on button "報表匯出" at bounding box center [892, 91] width 46 height 19
click at [38, 113] on link "設計師日報表" at bounding box center [51, 103] width 94 height 23
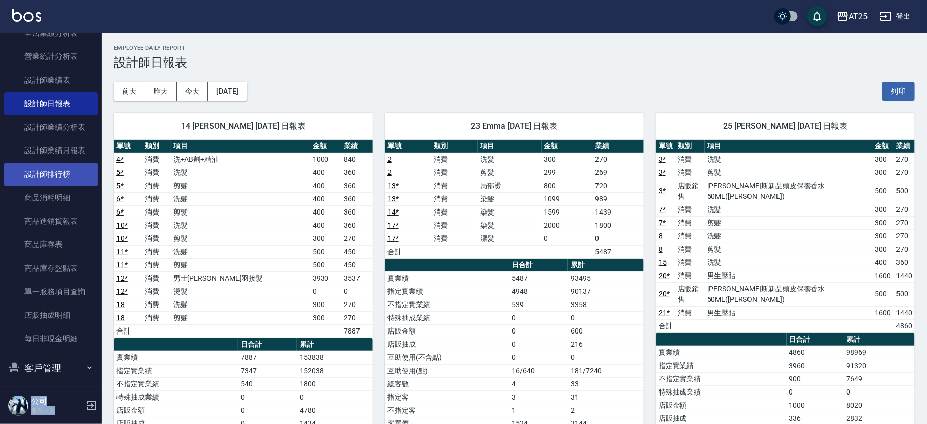
click at [47, 180] on link "設計師排行榜" at bounding box center [51, 174] width 94 height 23
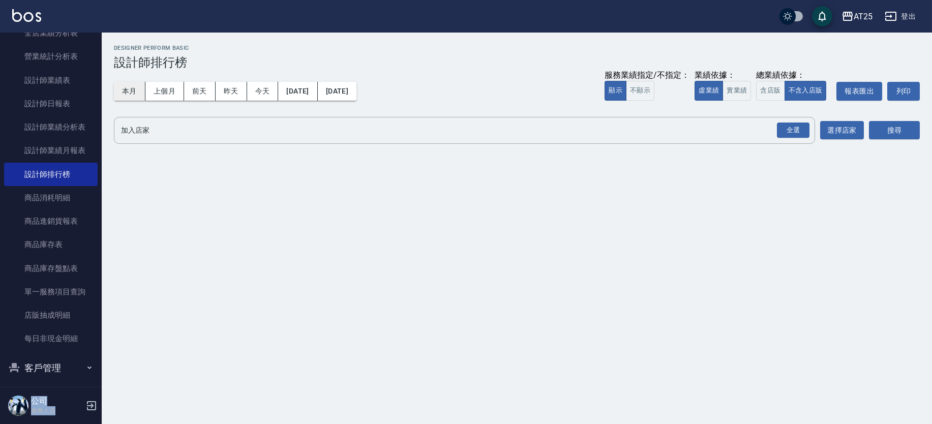
click at [120, 90] on button "本月" at bounding box center [130, 91] width 32 height 19
click at [251, 86] on button "今天" at bounding box center [263, 91] width 32 height 19
click at [731, 87] on button "實業績" at bounding box center [737, 91] width 28 height 20
click at [783, 129] on div "全選" at bounding box center [793, 131] width 33 height 16
click at [860, 130] on button "選擇店家" at bounding box center [842, 131] width 44 height 19
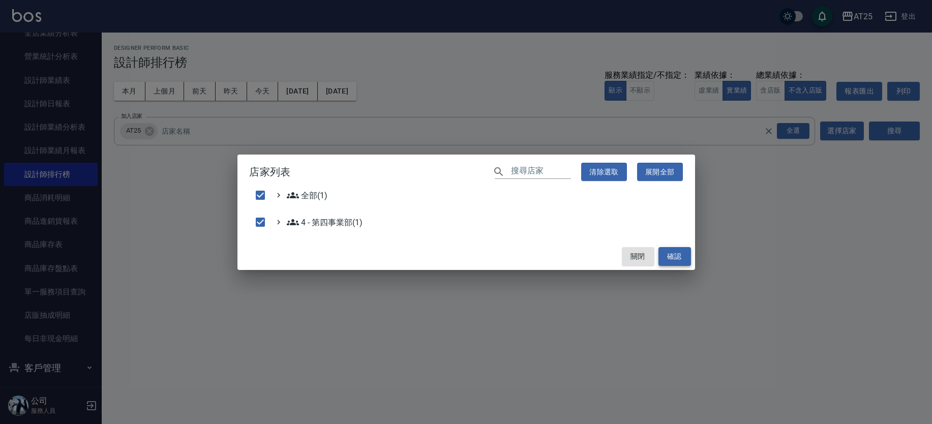
click at [684, 258] on button "確認" at bounding box center [675, 256] width 33 height 19
checkbox input "false"
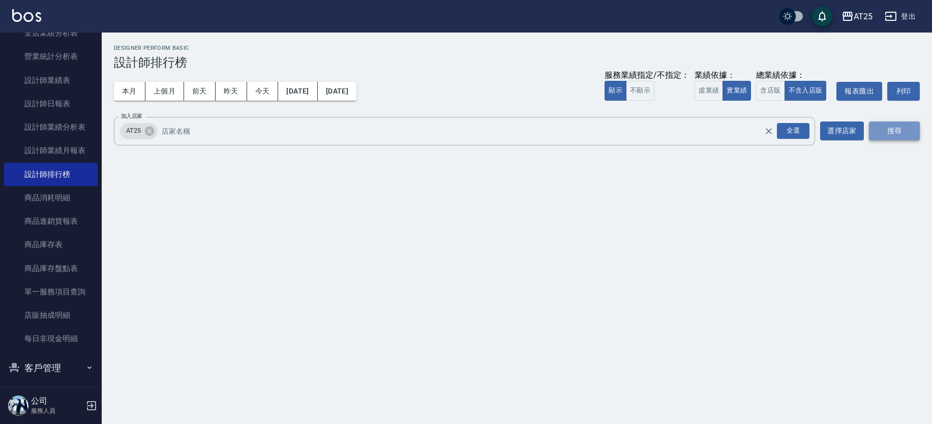
click at [886, 138] on button "搜尋" at bounding box center [894, 131] width 51 height 19
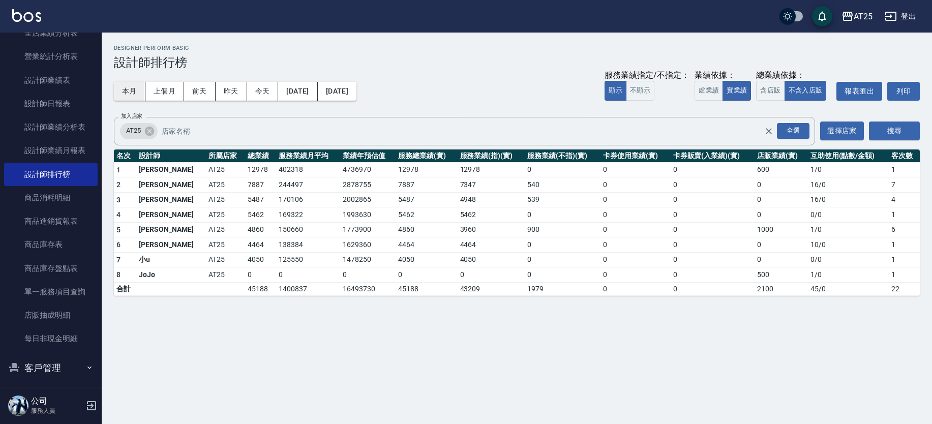
click at [125, 93] on button "本月" at bounding box center [130, 91] width 32 height 19
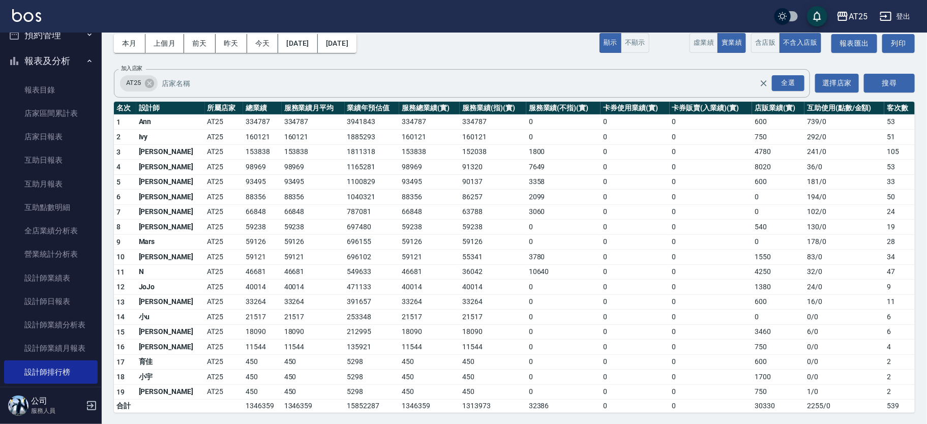
scroll to position [34, 0]
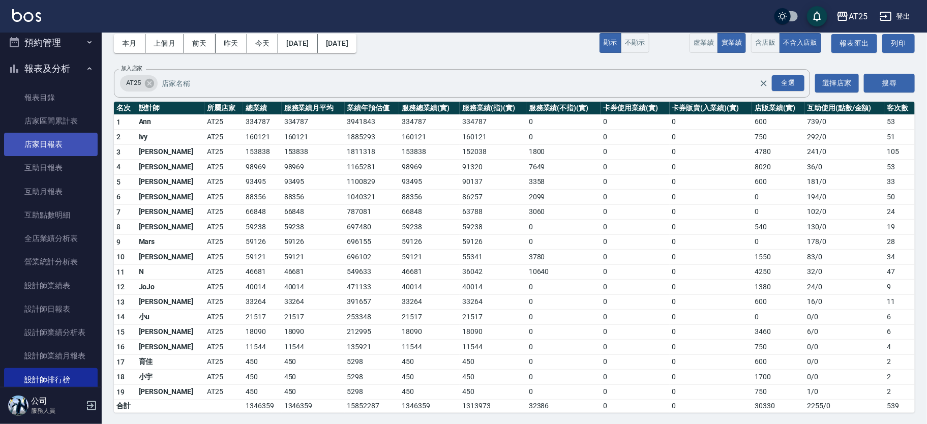
click at [42, 143] on link "店家日報表" at bounding box center [51, 144] width 94 height 23
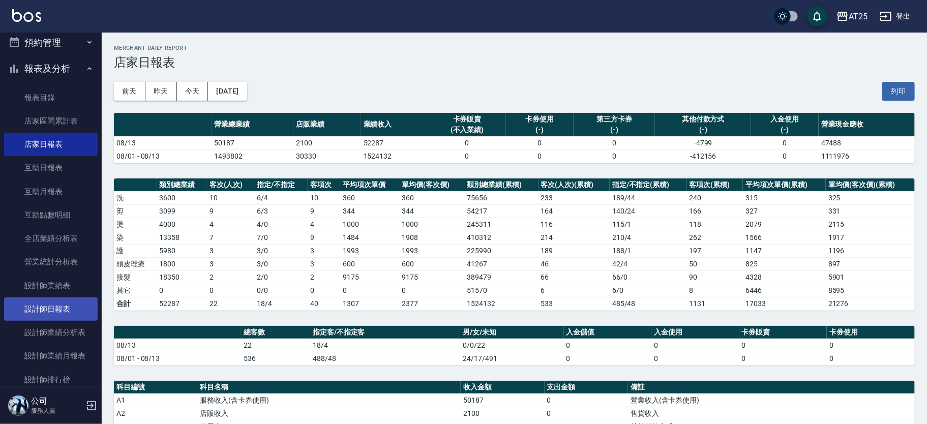
click at [56, 306] on link "設計師日報表" at bounding box center [51, 309] width 94 height 23
